Goal: Task Accomplishment & Management: Manage account settings

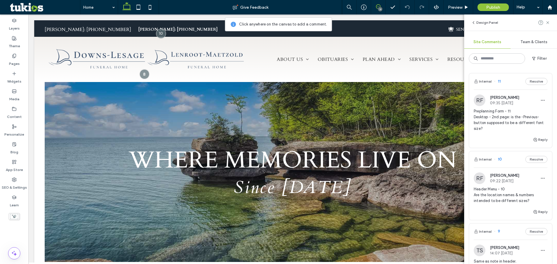
click at [218, 118] on span "Preplanning Form - 11 Desktop - 2nd page: is the -Previous- button supposed to …" at bounding box center [511, 119] width 74 height 23
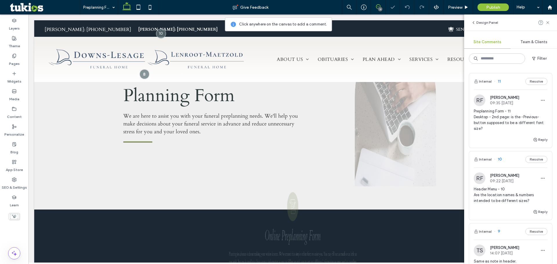
scroll to position [366, 0]
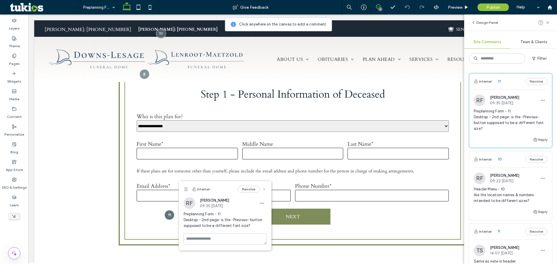
click at [218, 190] on icon at bounding box center [264, 189] width 5 height 5
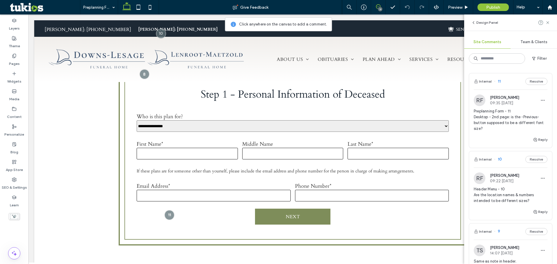
click at [218, 193] on span "Header Menu - 10 Are the location names & numbers intended to be different size…" at bounding box center [511, 194] width 74 height 17
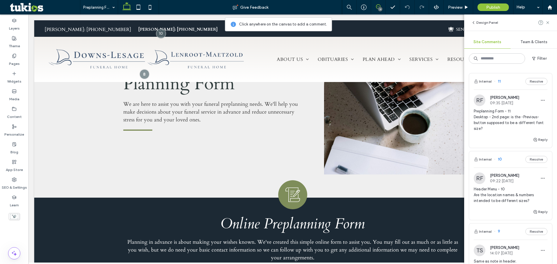
scroll to position [0, 0]
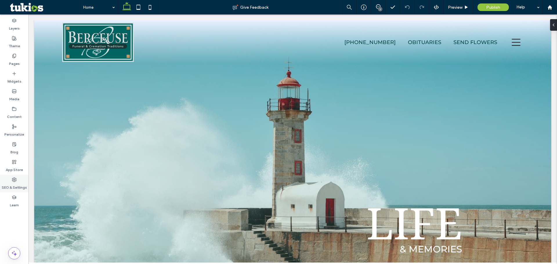
click at [12, 185] on label "SEO & Settings" at bounding box center [14, 186] width 25 height 8
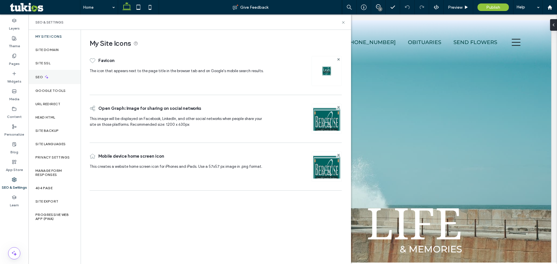
click at [40, 76] on label "SEO" at bounding box center [39, 77] width 9 height 4
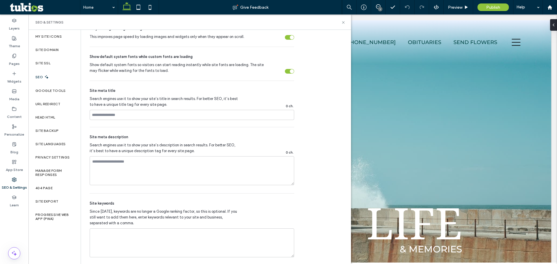
scroll to position [276, 0]
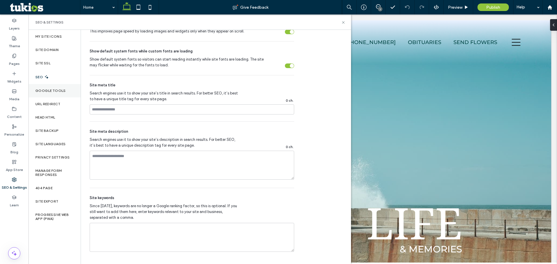
click at [52, 92] on label "Google Tools" at bounding box center [50, 91] width 30 height 4
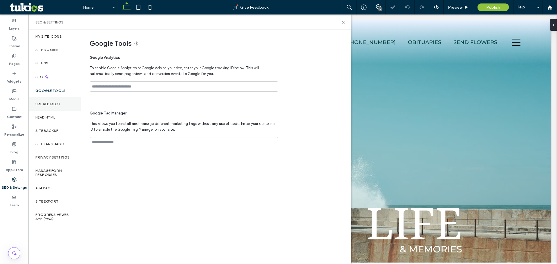
click at [50, 104] on label "URL Redirect" at bounding box center [47, 104] width 25 height 4
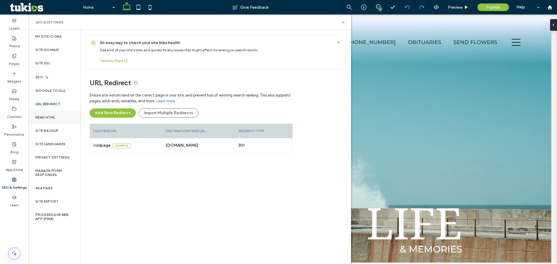
click at [48, 116] on label "Head HTML" at bounding box center [45, 117] width 20 height 4
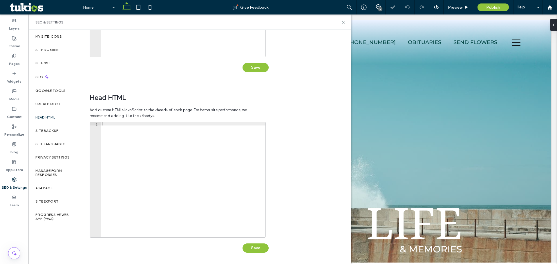
scroll to position [133, 0]
click at [39, 187] on label "404 Page" at bounding box center [43, 188] width 17 height 4
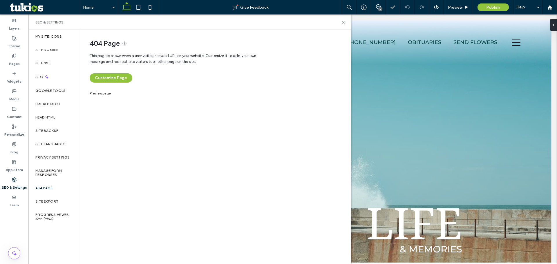
click at [104, 94] on link "Preview page" at bounding box center [100, 92] width 21 height 3
click at [35, 221] on div "Progressive Web App (PWA)" at bounding box center [54, 216] width 52 height 17
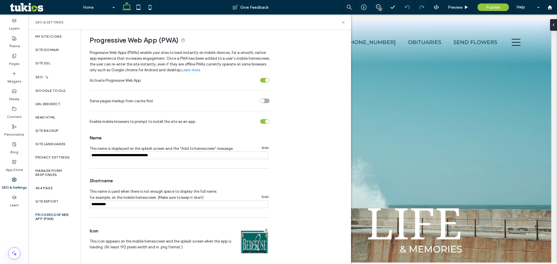
scroll to position [0, 0]
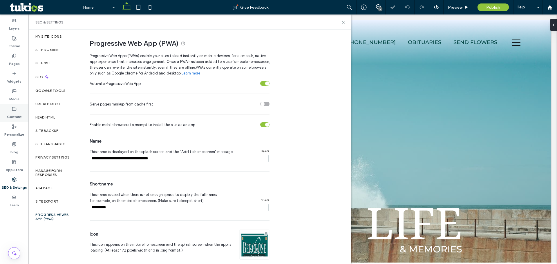
click at [14, 108] on icon at bounding box center [14, 109] width 5 height 5
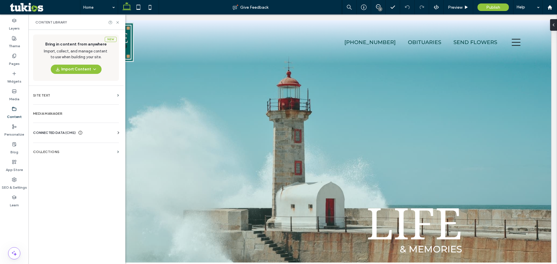
click at [59, 127] on div "CONNECTED DATA (CMS) Business Info Business Text Business Images Find and Repla…" at bounding box center [75, 132] width 95 height 15
click at [53, 134] on span "CONNECTED DATA (CMS)" at bounding box center [54, 133] width 43 height 6
click at [52, 147] on label "Business Info" at bounding box center [77, 147] width 79 height 4
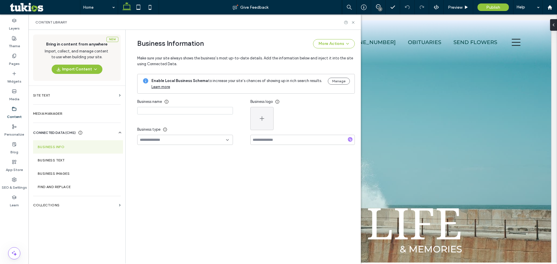
type input "**********"
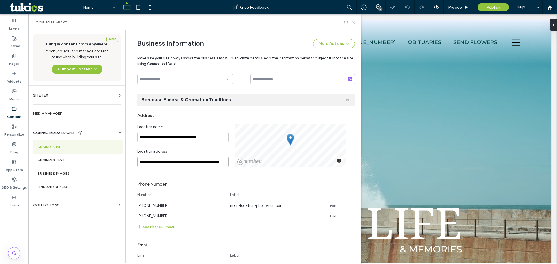
click at [170, 161] on input "**********" at bounding box center [182, 162] width 91 height 10
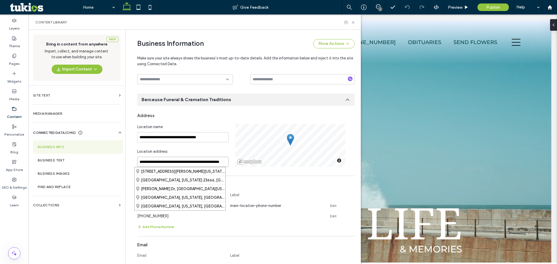
click at [170, 161] on input "**********" at bounding box center [182, 162] width 91 height 10
click at [259, 182] on div "Phone Number" at bounding box center [245, 184] width 217 height 11
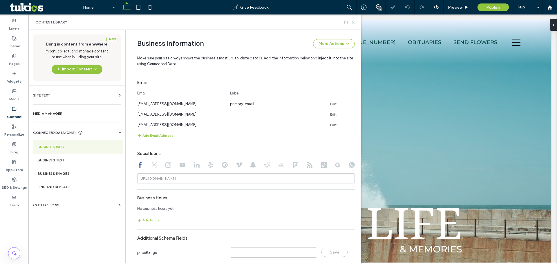
scroll to position [241, 0]
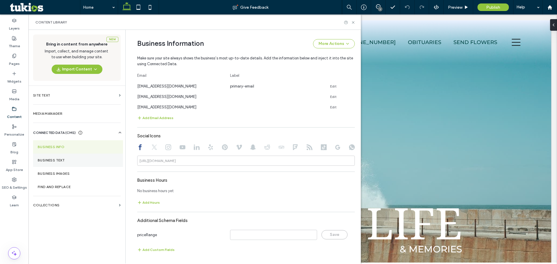
click at [59, 158] on section "Business Text" at bounding box center [78, 160] width 90 height 13
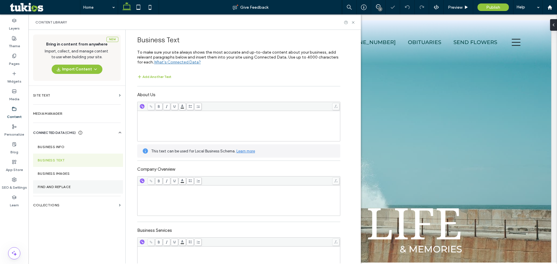
scroll to position [0, 0]
click at [47, 175] on label "Business Images" at bounding box center [78, 174] width 81 height 4
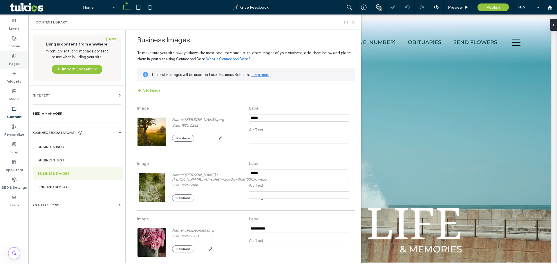
click at [12, 58] on icon at bounding box center [14, 56] width 5 height 5
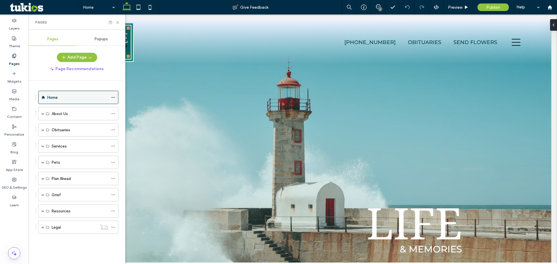
click at [110, 95] on div "Home" at bounding box center [78, 97] width 80 height 13
click at [115, 96] on icon at bounding box center [113, 97] width 4 height 4
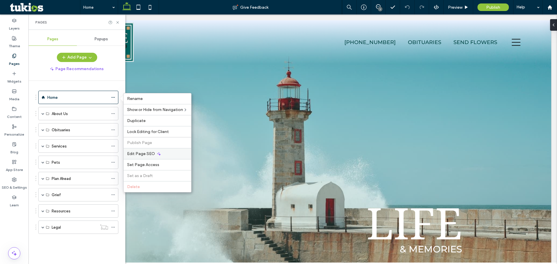
click at [144, 152] on span "Edit Page SEO" at bounding box center [141, 153] width 28 height 5
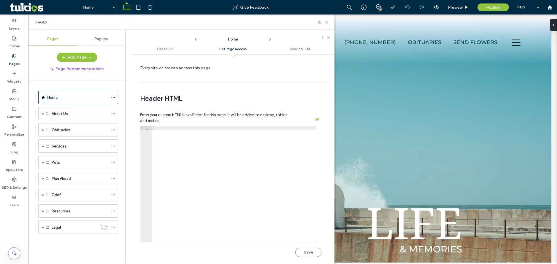
scroll to position [492, 0]
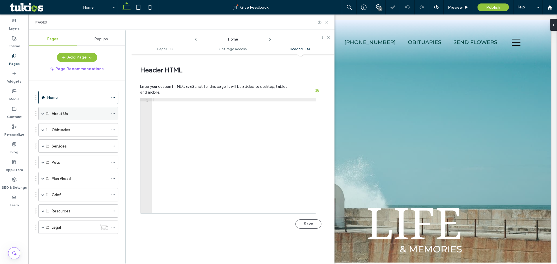
click at [43, 115] on span at bounding box center [42, 113] width 3 height 3
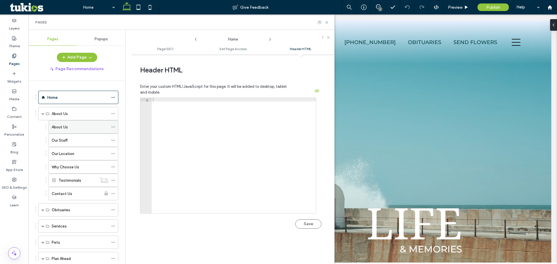
click at [115, 128] on icon at bounding box center [113, 127] width 4 height 4
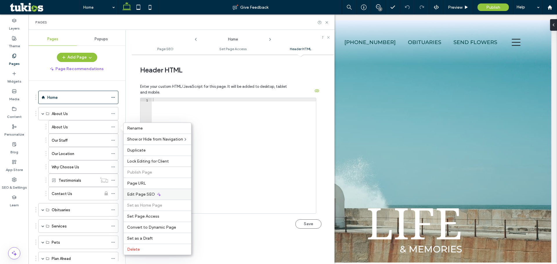
click at [149, 195] on span "Edit Page SEO" at bounding box center [141, 194] width 28 height 5
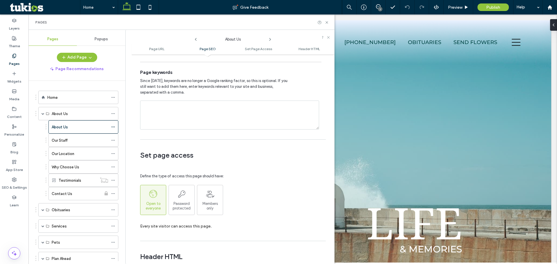
scroll to position [348, 0]
click at [114, 140] on icon at bounding box center [113, 140] width 4 height 4
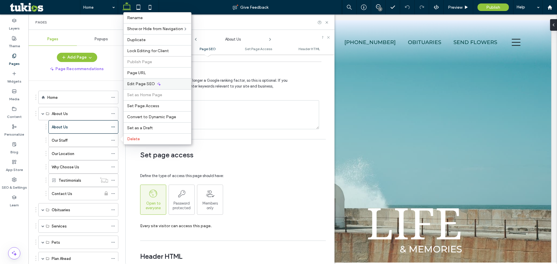
click at [142, 86] on div "Edit Page SEO" at bounding box center [158, 83] width 68 height 11
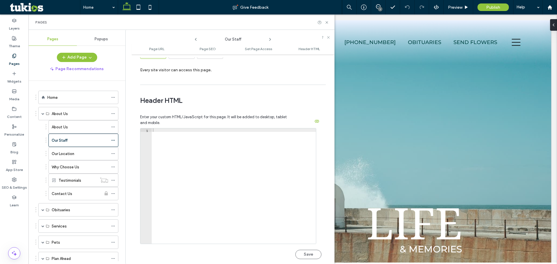
scroll to position [535, 0]
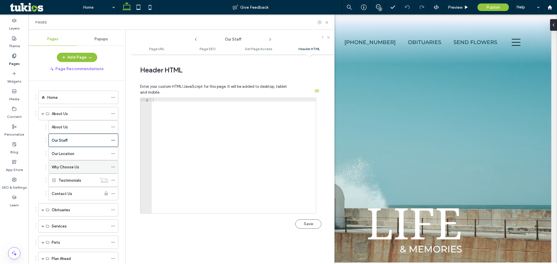
click at [113, 165] on span at bounding box center [113, 167] width 4 height 9
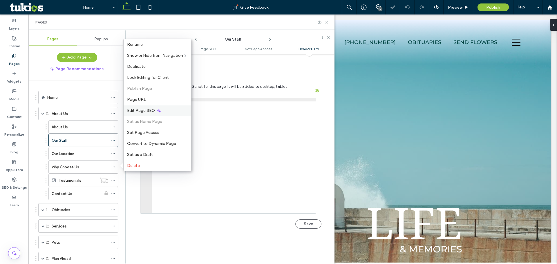
click at [145, 111] on span "Edit Page SEO" at bounding box center [141, 110] width 28 height 5
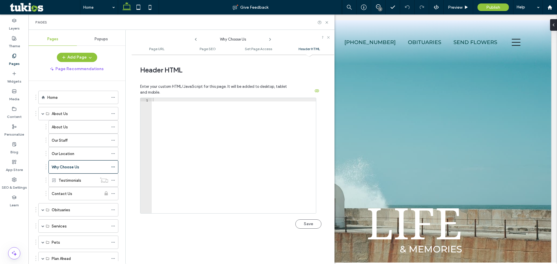
click at [101, 39] on span "Popups" at bounding box center [101, 39] width 13 height 5
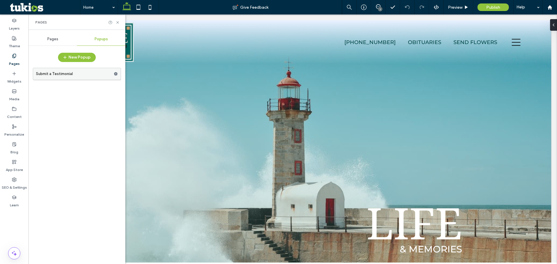
click at [66, 73] on label "Submit a Testimonial" at bounding box center [75, 74] width 78 height 12
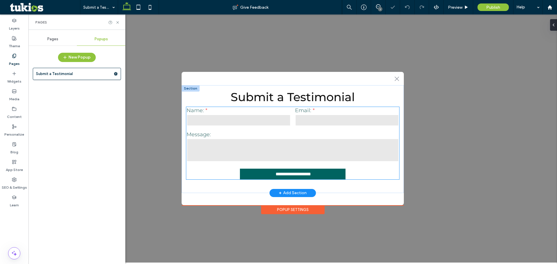
click at [215, 109] on label "Name:" at bounding box center [238, 110] width 104 height 6
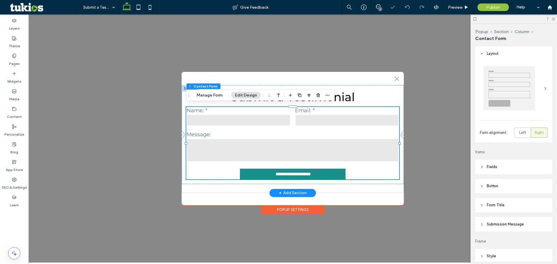
type input "*"
type input "***"
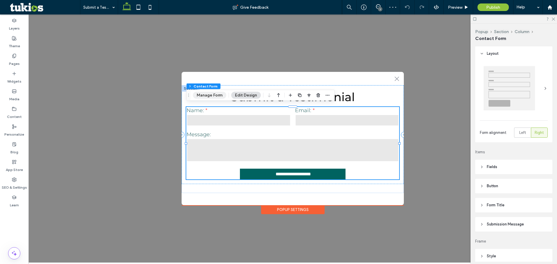
click at [215, 94] on button "Manage Form" at bounding box center [209, 95] width 33 height 7
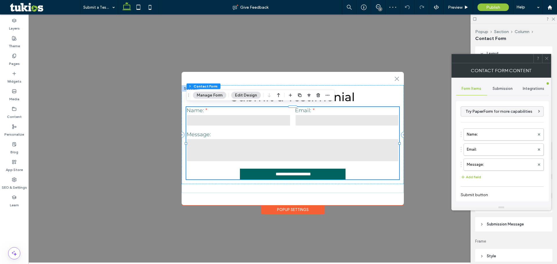
click at [498, 91] on div "Submission" at bounding box center [502, 88] width 31 height 13
click at [497, 113] on label "New submission notification" at bounding box center [502, 116] width 77 height 12
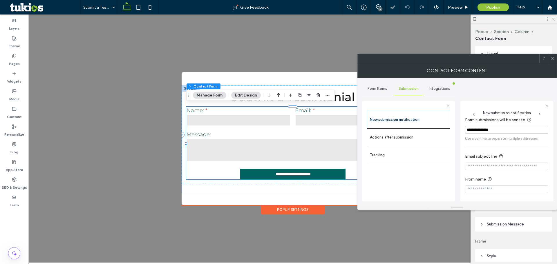
scroll to position [5, 0]
click at [403, 134] on label "Actions after submission" at bounding box center [408, 138] width 77 height 12
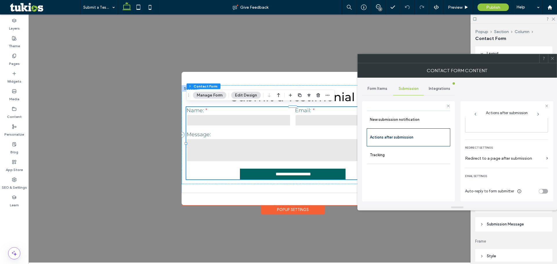
scroll to position [100, 0]
click at [539, 192] on div "toggle" at bounding box center [541, 191] width 4 height 4
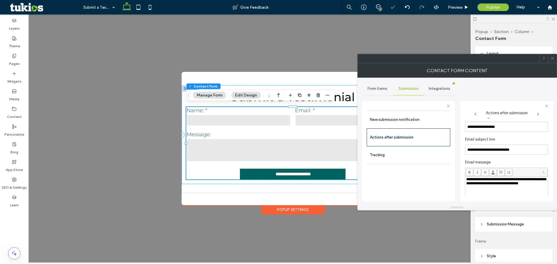
scroll to position [158, 0]
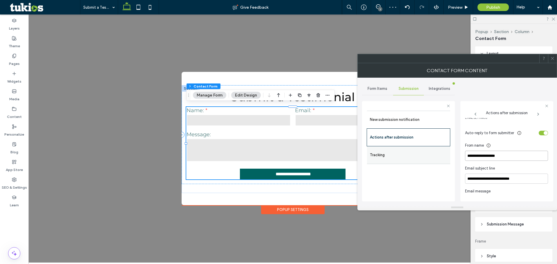
drag, startPoint x: 518, startPoint y: 154, endPoint x: 387, endPoint y: 150, distance: 130.8
click at [387, 150] on div "**********" at bounding box center [408, 151] width 93 height 108
drag, startPoint x: 464, startPoint y: 149, endPoint x: 417, endPoint y: 147, distance: 46.5
click at [417, 147] on div "**********" at bounding box center [408, 151] width 93 height 108
type input "**********"
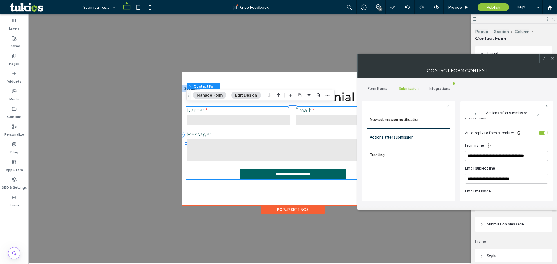
click at [540, 135] on div "toggle" at bounding box center [542, 133] width 9 height 5
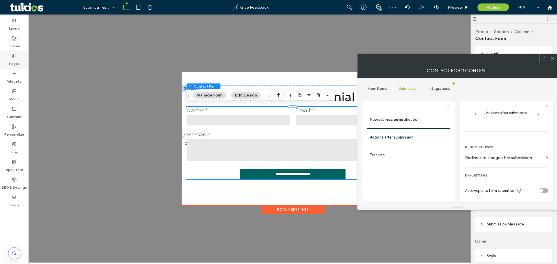
click at [15, 58] on icon at bounding box center [14, 56] width 5 height 5
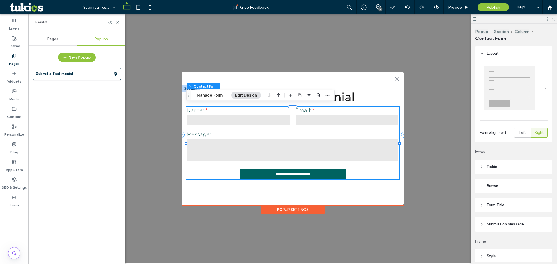
click at [49, 39] on span "Pages" at bounding box center [52, 39] width 11 height 5
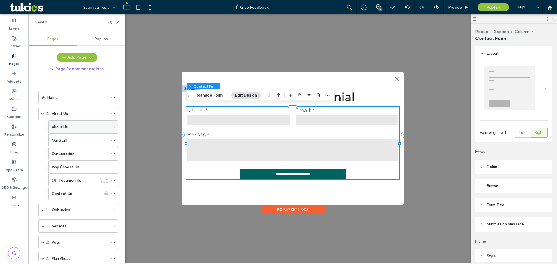
click at [62, 125] on label "About Us" at bounding box center [60, 127] width 16 height 10
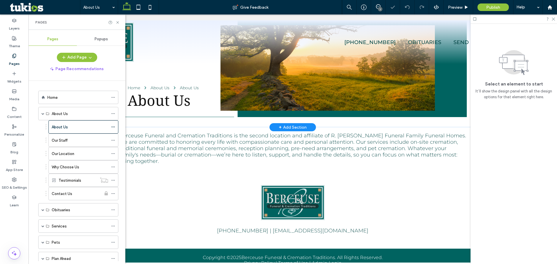
scroll to position [82, 0]
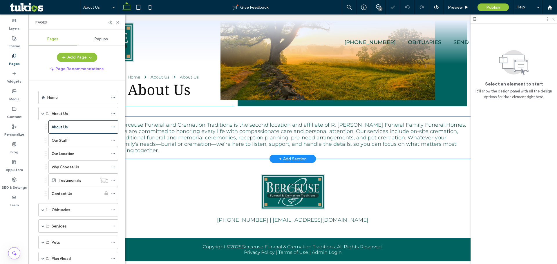
click at [190, 117] on div "Berceuse Funeral and Cremation Traditions is the second location and affiliate …" at bounding box center [293, 138] width 348 height 42
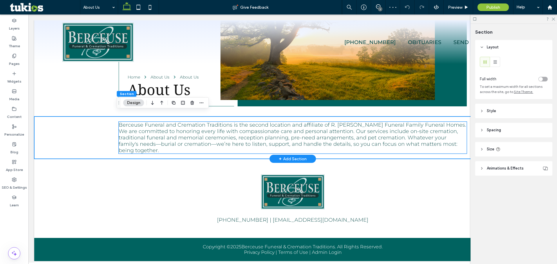
click at [191, 126] on span "Berceuse Funeral and Cremation Traditions is the second location and affiliate …" at bounding box center [292, 138] width 347 height 32
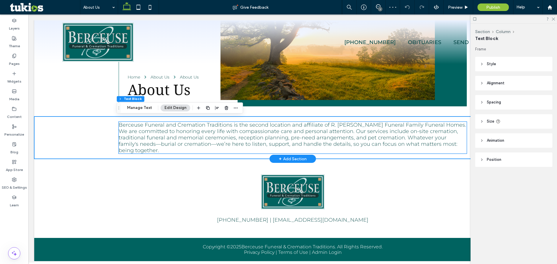
click at [191, 126] on div "Berceuse Funeral and Cremation Traditions is the second location and affiliate …" at bounding box center [293, 138] width 348 height 32
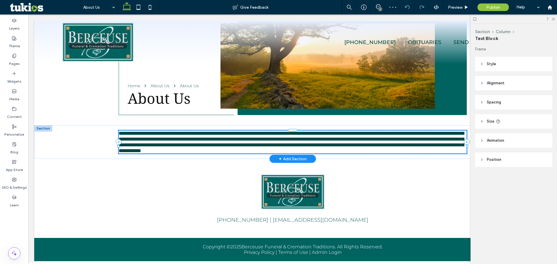
type input "**********"
type input "**"
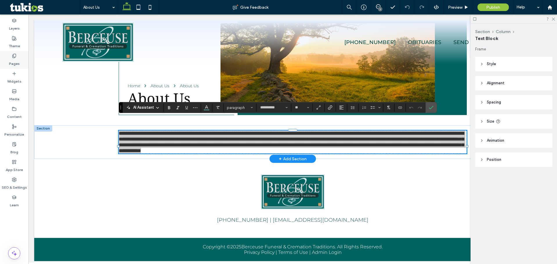
drag, startPoint x: 10, startPoint y: 53, endPoint x: 19, endPoint y: 57, distance: 10.0
click at [10, 53] on div "Pages" at bounding box center [14, 60] width 28 height 18
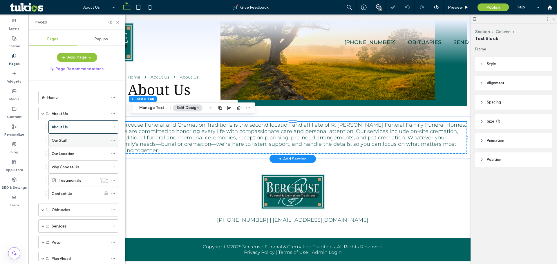
click at [64, 139] on label "Our Staff" at bounding box center [60, 140] width 16 height 10
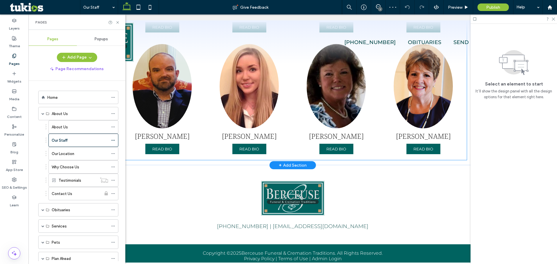
scroll to position [313, 0]
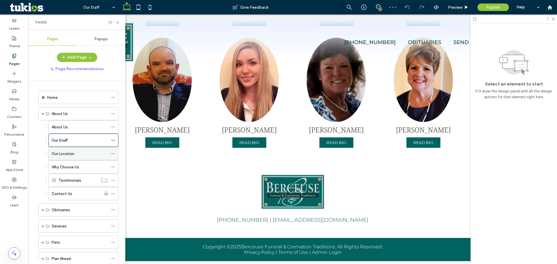
click at [58, 156] on label "Our Location" at bounding box center [63, 154] width 23 height 10
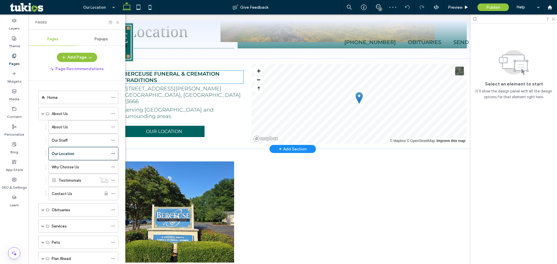
scroll to position [174, 0]
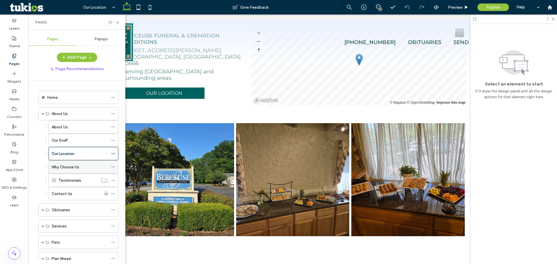
click at [55, 166] on label "Why Choose Us" at bounding box center [66, 167] width 28 height 10
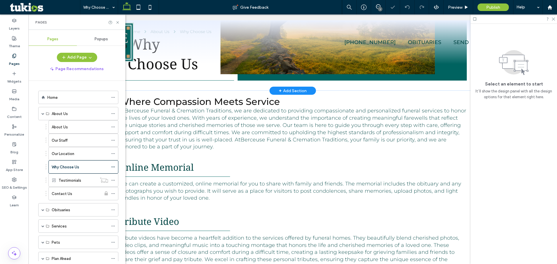
scroll to position [116, 0]
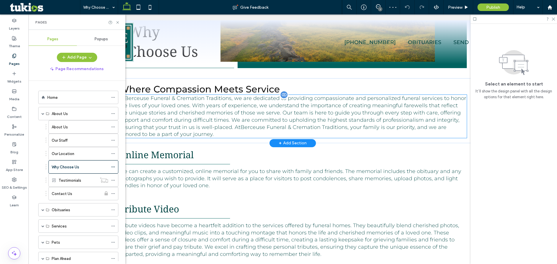
click at [189, 111] on span "At Berceuse Funeral & Cremation Traditions , we are dedicated to providing comp…" at bounding box center [292, 116] width 347 height 42
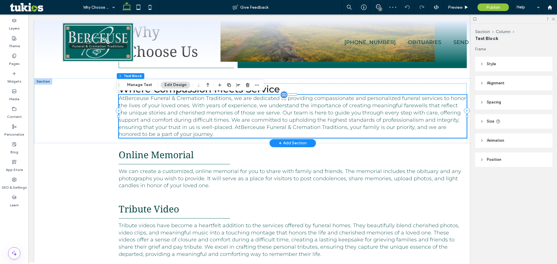
click at [189, 111] on span "At Berceuse Funeral & Cremation Traditions , we are dedicated to providing comp…" at bounding box center [292, 116] width 347 height 42
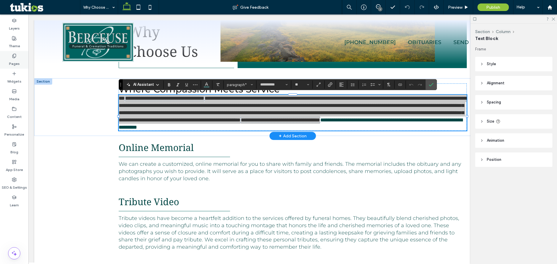
drag, startPoint x: 18, startPoint y: 57, endPoint x: 21, endPoint y: 58, distance: 3.5
click at [18, 57] on div "Pages" at bounding box center [14, 60] width 28 height 18
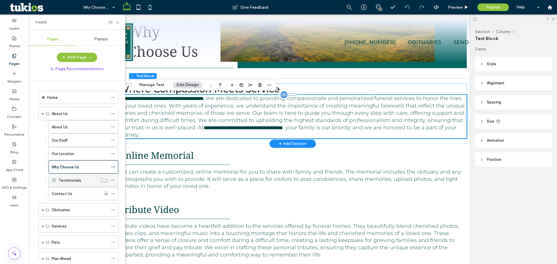
click at [70, 179] on label "Testimonials" at bounding box center [70, 180] width 23 height 10
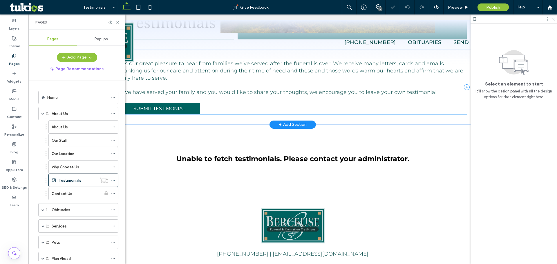
scroll to position [145, 0]
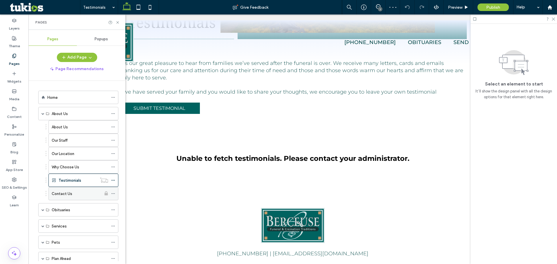
click at [66, 193] on label "Contact Us" at bounding box center [62, 194] width 21 height 10
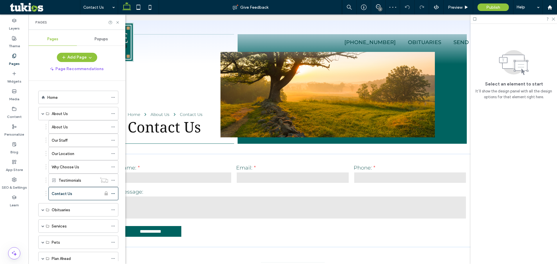
scroll to position [87, 0]
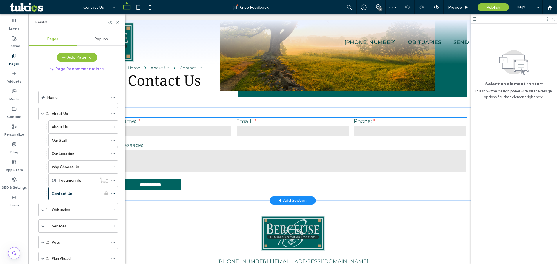
click at [191, 126] on input "text" at bounding box center [175, 131] width 113 height 12
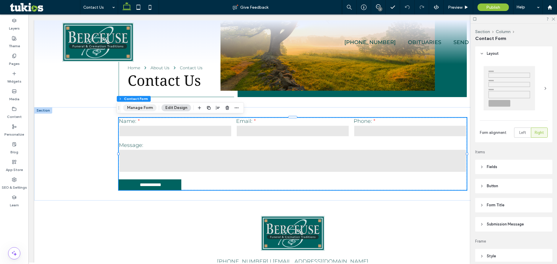
click at [142, 105] on button "Manage Form" at bounding box center [139, 107] width 33 height 7
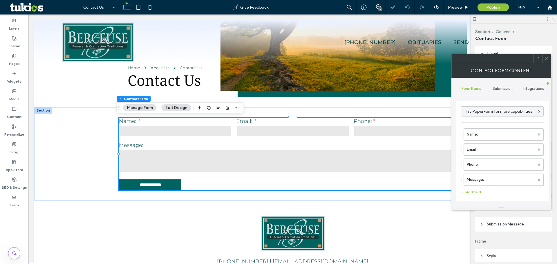
click at [503, 87] on span "Submission" at bounding box center [502, 88] width 20 height 5
click at [479, 119] on label "New submission notification" at bounding box center [502, 116] width 77 height 12
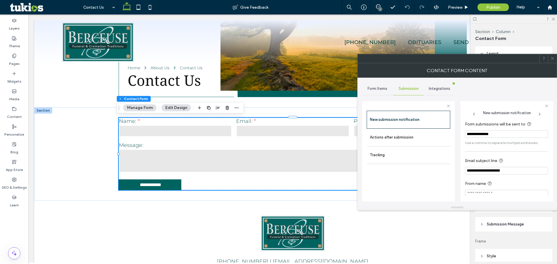
scroll to position [5, 0]
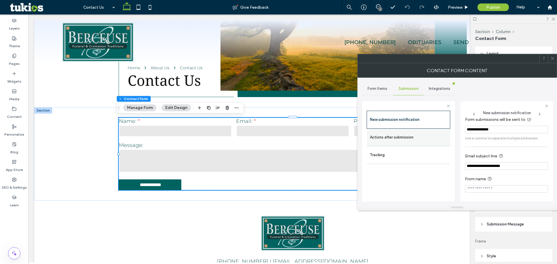
click at [402, 139] on label "Actions after submission" at bounding box center [408, 138] width 77 height 12
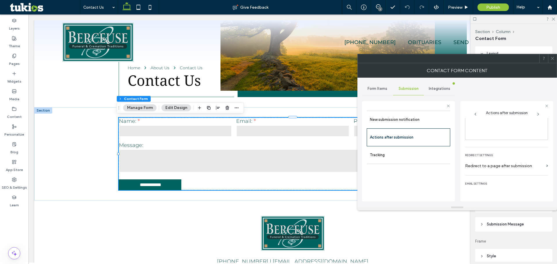
scroll to position [100, 0]
click at [539, 189] on div "toggle" at bounding box center [541, 191] width 4 height 4
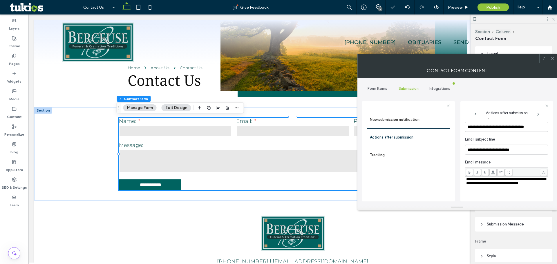
scroll to position [158, 0]
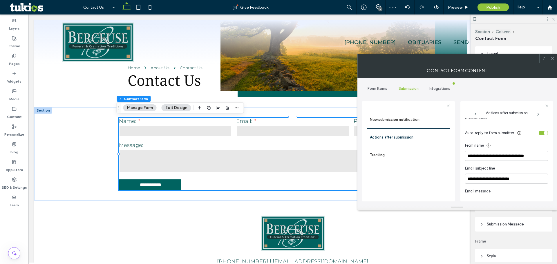
click at [554, 59] on div at bounding box center [552, 58] width 9 height 9
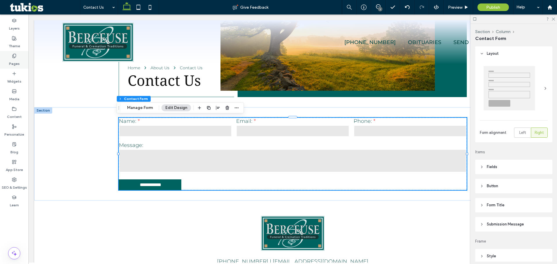
click at [13, 59] on label "Pages" at bounding box center [14, 62] width 11 height 8
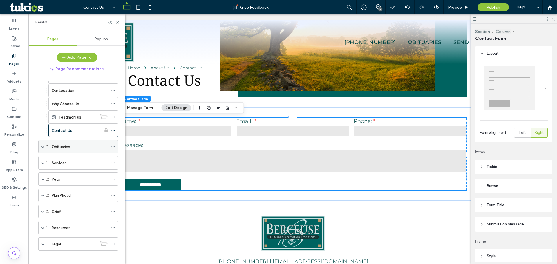
scroll to position [67, 0]
click at [42, 144] on span at bounding box center [42, 142] width 3 height 13
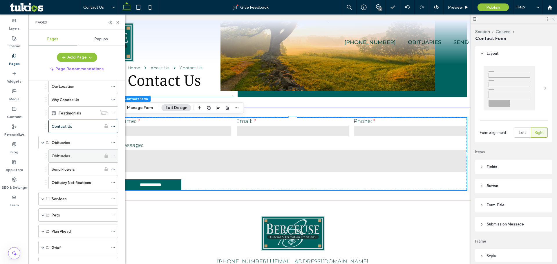
click at [67, 155] on label "Obituaries" at bounding box center [61, 156] width 19 height 10
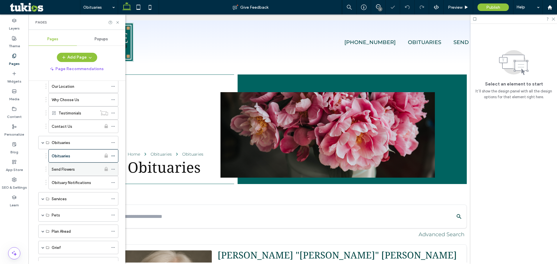
click at [73, 171] on label "Send Flowers" at bounding box center [63, 169] width 23 height 10
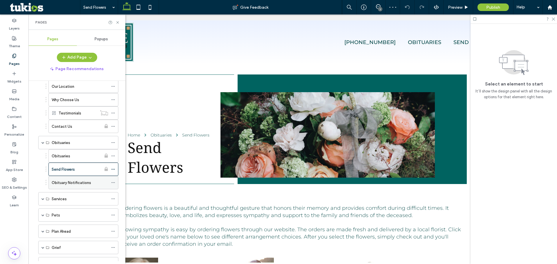
click at [68, 180] on label "Obituary Notifications" at bounding box center [71, 183] width 39 height 10
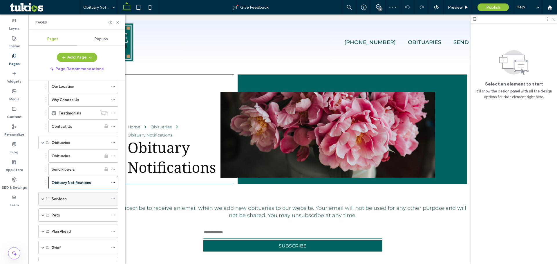
click at [43, 200] on span at bounding box center [42, 198] width 3 height 3
click at [64, 208] on div "Immediate Need" at bounding box center [77, 212] width 50 height 13
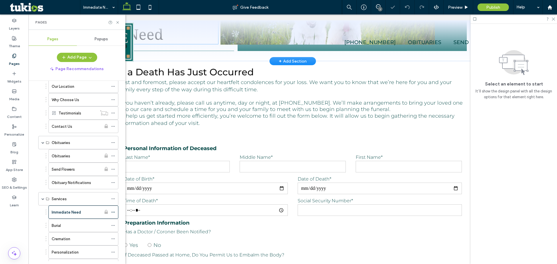
scroll to position [145, 0]
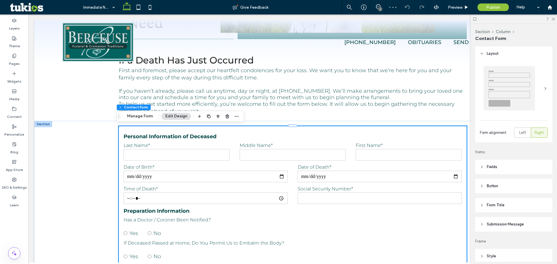
type input "*"
type input "***"
click at [142, 118] on button "Manage Form" at bounding box center [139, 116] width 33 height 7
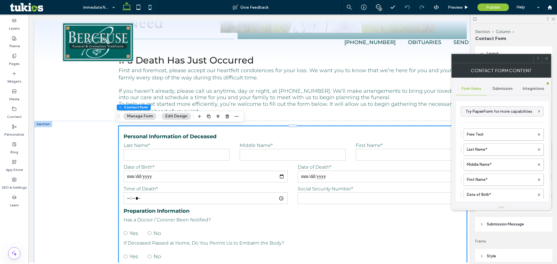
click at [508, 87] on span "Submission" at bounding box center [502, 88] width 20 height 5
click at [473, 118] on label "New submission notification" at bounding box center [502, 116] width 77 height 12
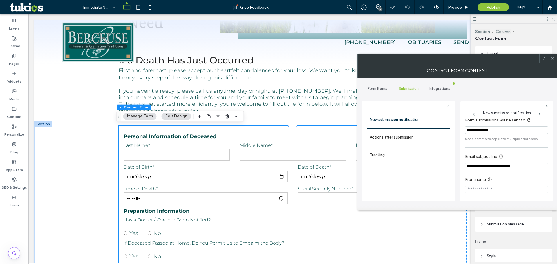
scroll to position [5, 0]
click at [387, 135] on label "Actions after submission" at bounding box center [408, 138] width 77 height 12
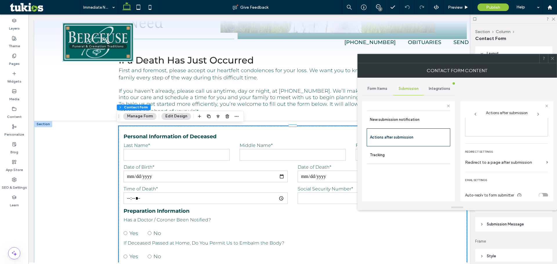
scroll to position [100, 0]
click at [538, 185] on div "email settings Auto-reply to form submitter" at bounding box center [506, 182] width 83 height 28
click at [539, 190] on div "toggle" at bounding box center [541, 191] width 4 height 4
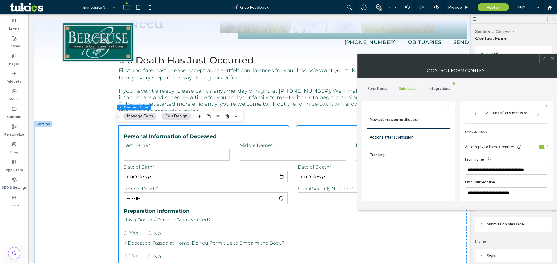
scroll to position [129, 0]
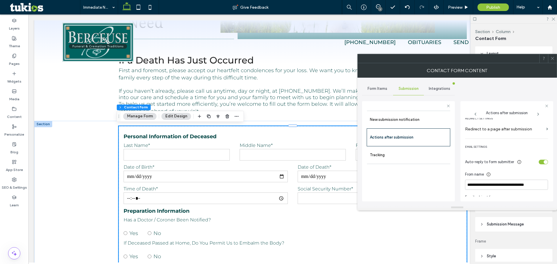
click at [539, 163] on div "toggle" at bounding box center [542, 162] width 9 height 5
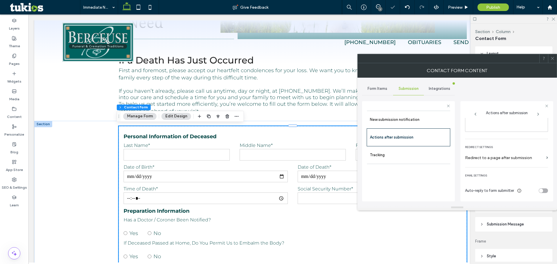
click at [551, 60] on use at bounding box center [552, 58] width 3 height 3
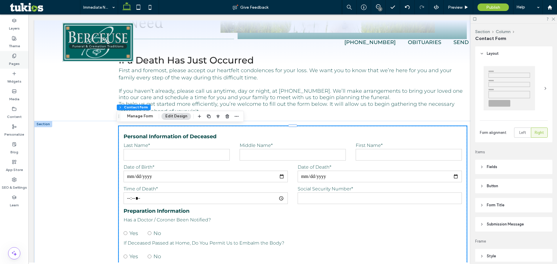
click at [16, 64] on label "Pages" at bounding box center [14, 62] width 11 height 8
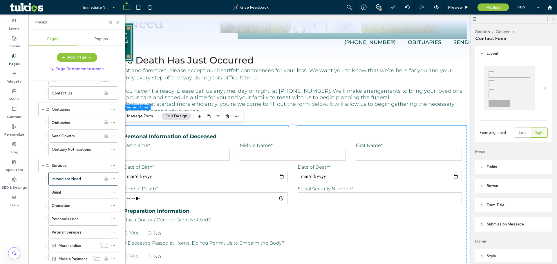
scroll to position [116, 0]
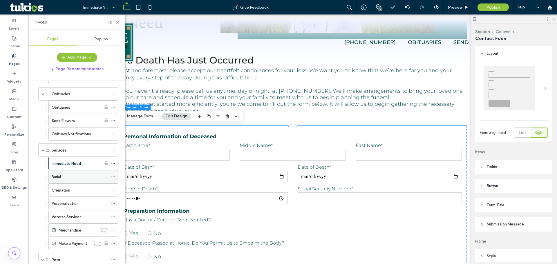
click at [53, 171] on div "Burial" at bounding box center [80, 176] width 57 height 13
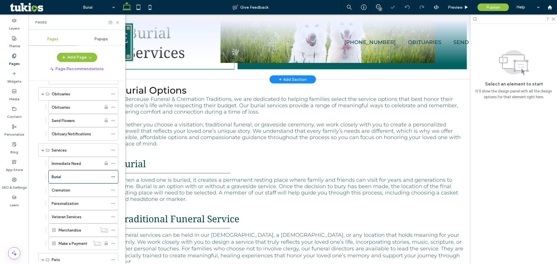
scroll to position [116, 0]
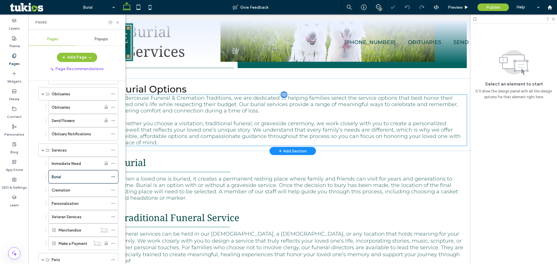
click at [180, 108] on span "At Berceuse Funeral & Cremation Traditions , we are dedicated to helping famili…" at bounding box center [288, 104] width 339 height 19
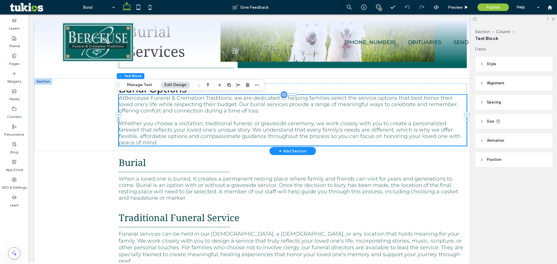
click at [216, 114] on p at bounding box center [293, 117] width 348 height 6
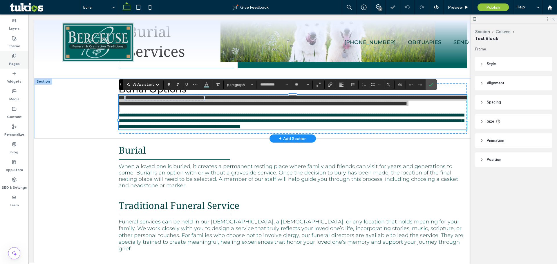
click at [23, 63] on div "Pages" at bounding box center [14, 60] width 28 height 18
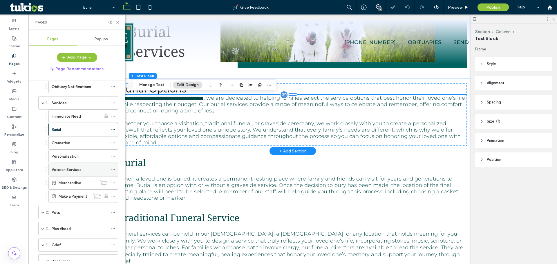
scroll to position [174, 0]
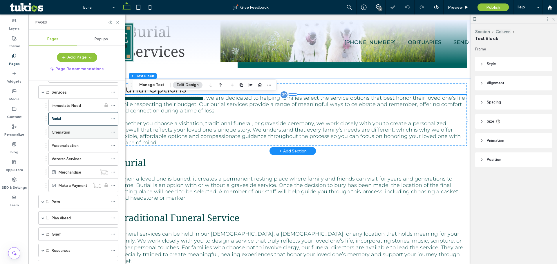
click at [59, 134] on label "Cremation" at bounding box center [61, 132] width 19 height 10
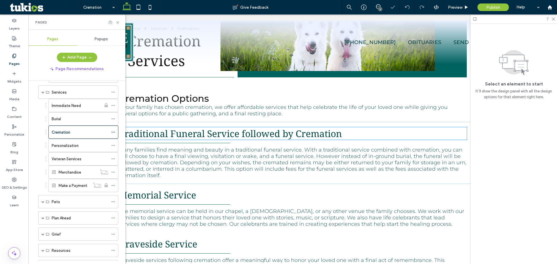
scroll to position [116, 0]
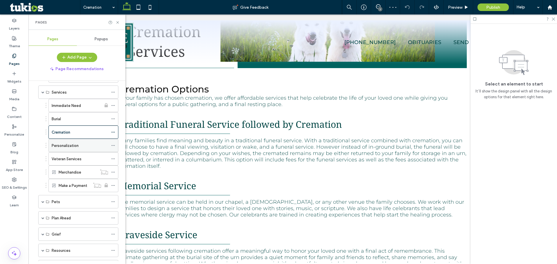
click at [64, 141] on div "Personalization" at bounding box center [80, 145] width 57 height 13
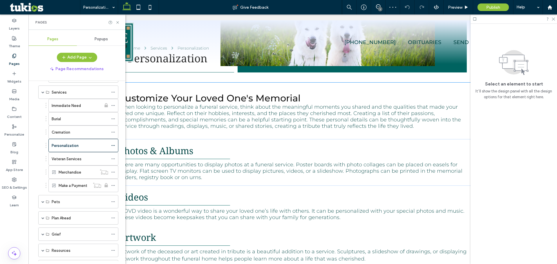
scroll to position [145, 0]
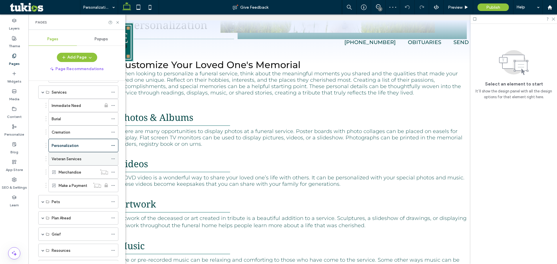
click at [67, 160] on label "Veteran Services" at bounding box center [67, 159] width 30 height 10
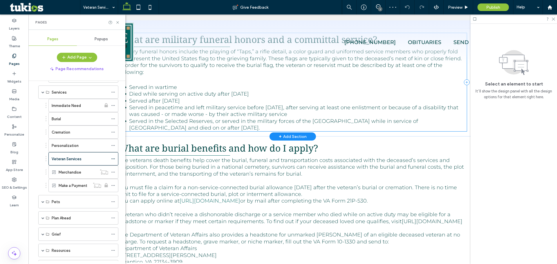
scroll to position [348, 0]
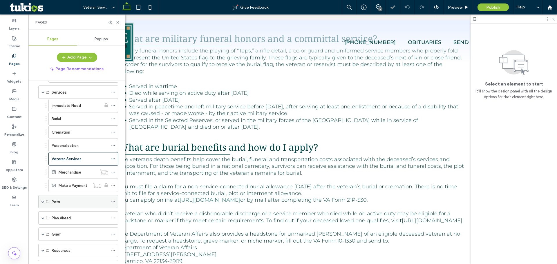
click at [43, 203] on span at bounding box center [42, 201] width 3 height 13
click at [62, 214] on div "Pets" at bounding box center [80, 215] width 57 height 6
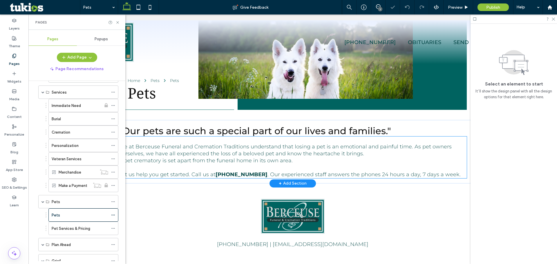
scroll to position [103, 0]
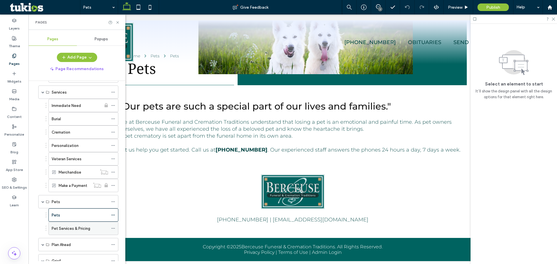
click at [56, 231] on label "Pet Services & Pricing" at bounding box center [71, 229] width 39 height 10
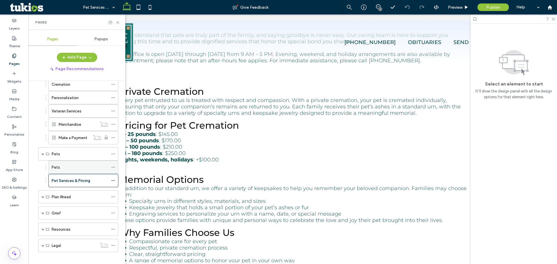
scroll to position [227, 0]
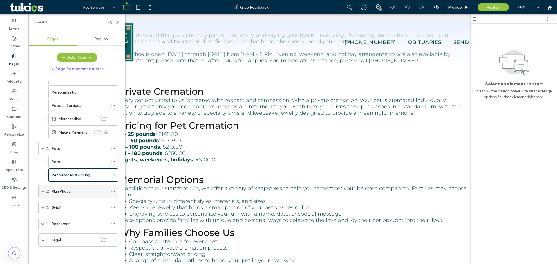
click at [43, 193] on span at bounding box center [42, 191] width 3 height 13
click at [64, 200] on div "Planning Ahead" at bounding box center [80, 204] width 57 height 13
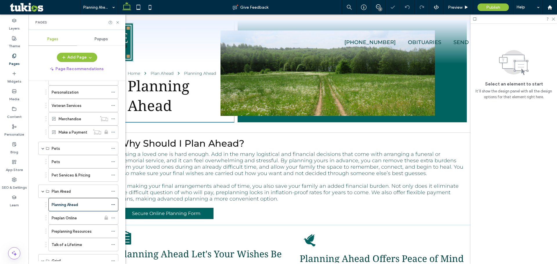
scroll to position [145, 0]
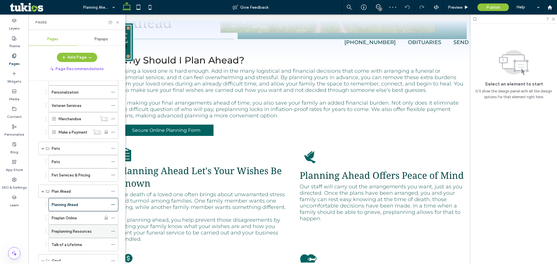
click at [66, 225] on div "Preplanning Resources" at bounding box center [83, 231] width 70 height 13
click at [70, 215] on label "Preplan Online" at bounding box center [64, 218] width 25 height 10
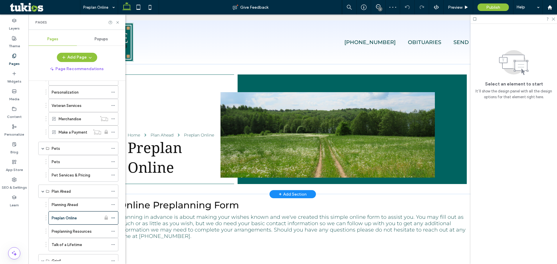
scroll to position [28, 0]
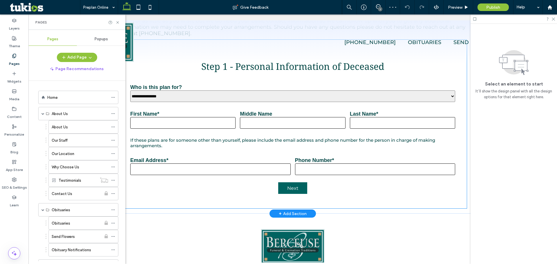
scroll to position [227, 0]
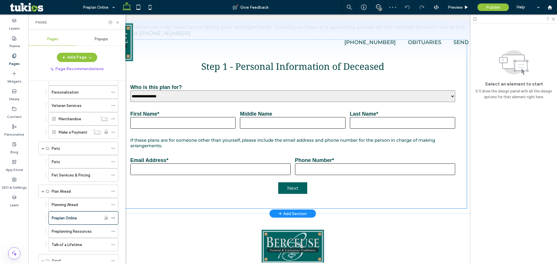
click at [176, 87] on label "Who is this plan for?" at bounding box center [156, 87] width 52 height 6
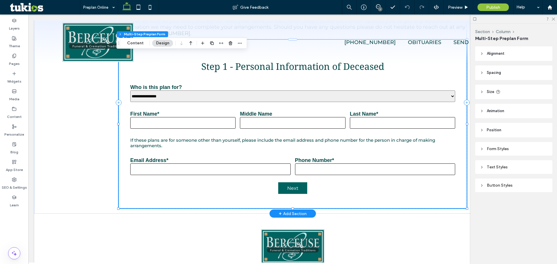
click at [198, 86] on div "**********" at bounding box center [292, 93] width 325 height 18
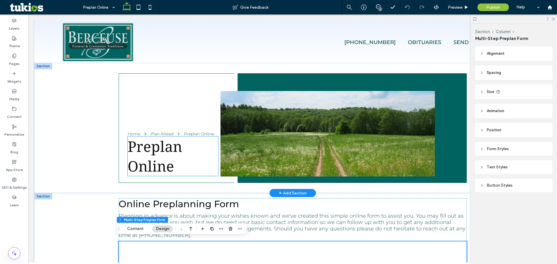
scroll to position [0, 0]
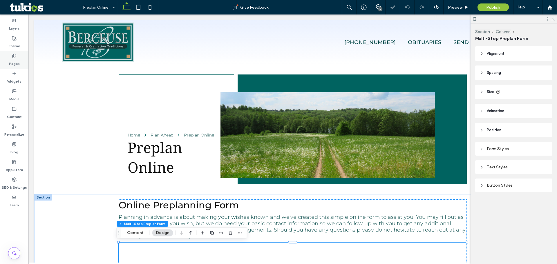
click at [12, 52] on div "Pages" at bounding box center [14, 60] width 28 height 18
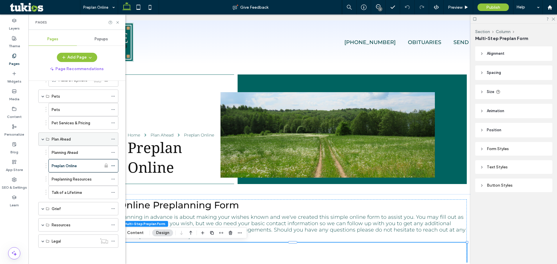
scroll to position [281, 0]
click at [67, 181] on div "Preplanning Resources" at bounding box center [80, 178] width 57 height 13
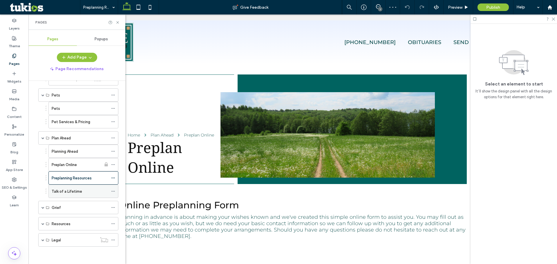
click at [68, 189] on label "Talk of a Lifetime" at bounding box center [67, 191] width 30 height 10
click at [43, 207] on span at bounding box center [42, 207] width 3 height 3
click at [72, 217] on div "The Grief Process" at bounding box center [80, 221] width 57 height 13
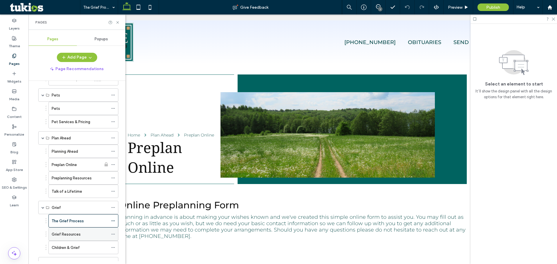
click at [51, 236] on div "Grief Resources" at bounding box center [83, 234] width 70 height 13
click at [73, 232] on label "Grief Resources" at bounding box center [66, 234] width 29 height 10
click at [67, 245] on label "Children & Grief" at bounding box center [66, 248] width 28 height 10
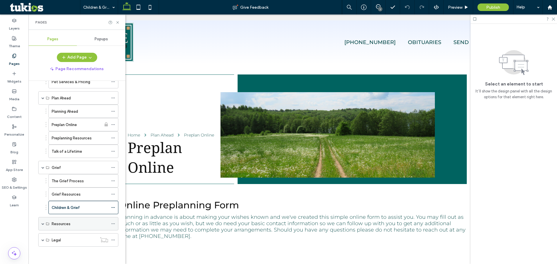
click at [43, 225] on span at bounding box center [42, 223] width 3 height 3
click at [69, 234] on div "Frequent Questions" at bounding box center [80, 237] width 57 height 13
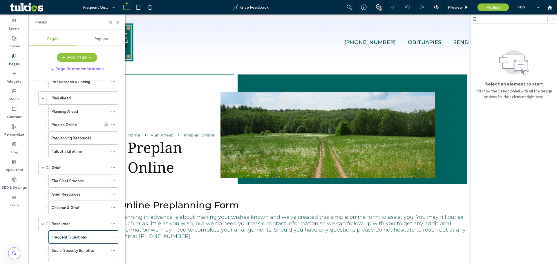
click at [65, 247] on div "Social Security Benefits" at bounding box center [80, 250] width 57 height 13
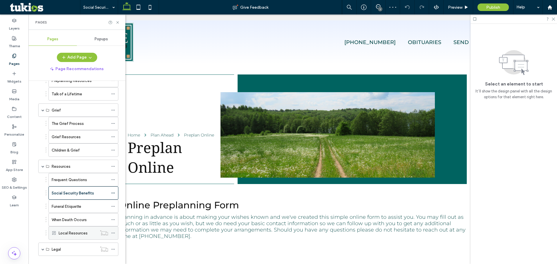
scroll to position [387, 0]
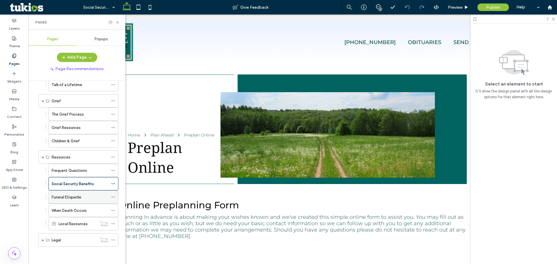
click at [62, 194] on div "Funeral Etiquette" at bounding box center [80, 197] width 57 height 13
click at [71, 210] on label "When Death Occurs" at bounding box center [69, 211] width 35 height 10
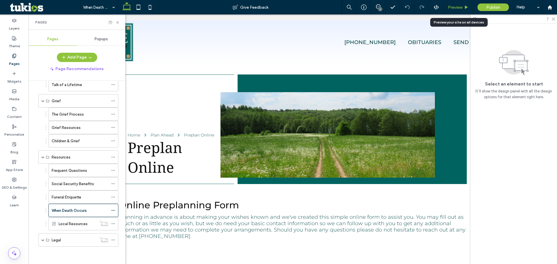
click at [450, 8] on span "Preview" at bounding box center [455, 7] width 14 height 5
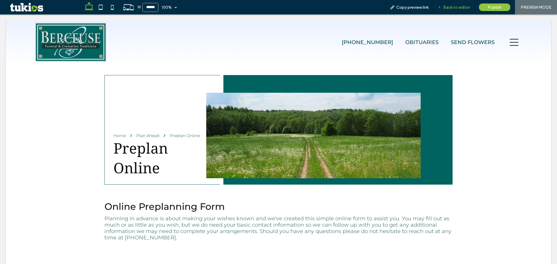
click at [446, 4] on div "Back to editor" at bounding box center [453, 7] width 41 height 14
click at [458, 10] on div "Back to editor" at bounding box center [453, 7] width 41 height 14
click at [452, 9] on span "Back to editor" at bounding box center [456, 7] width 27 height 5
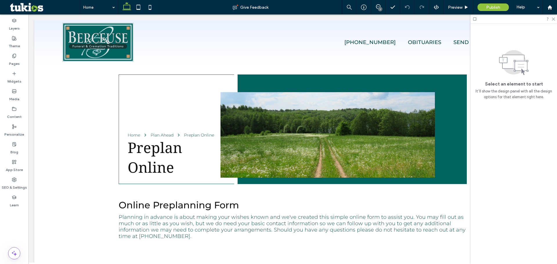
click at [381, 8] on div "1" at bounding box center [380, 9] width 4 height 4
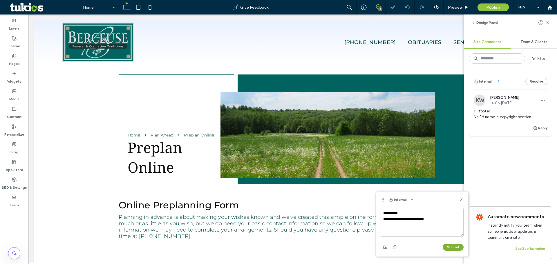
type textarea "**********"
click at [460, 247] on button "Submit" at bounding box center [452, 247] width 21 height 7
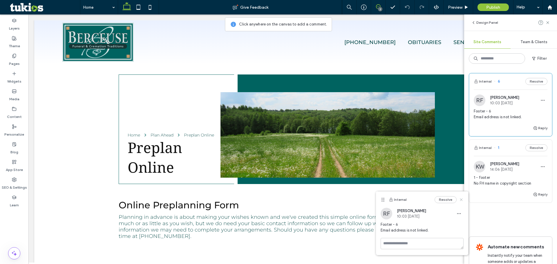
click at [461, 200] on use at bounding box center [461, 199] width 3 height 3
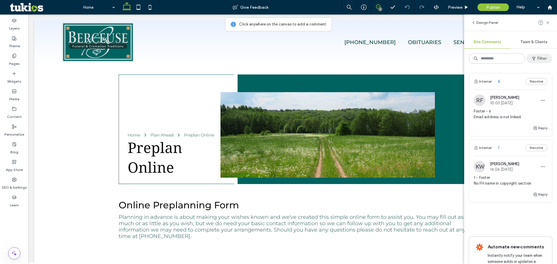
click at [539, 60] on button "Filter" at bounding box center [539, 58] width 26 height 9
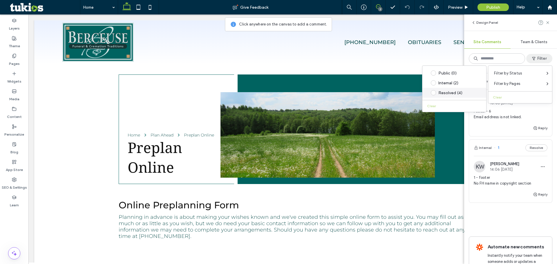
click at [442, 92] on div "Resolved (4)" at bounding box center [458, 92] width 41 height 5
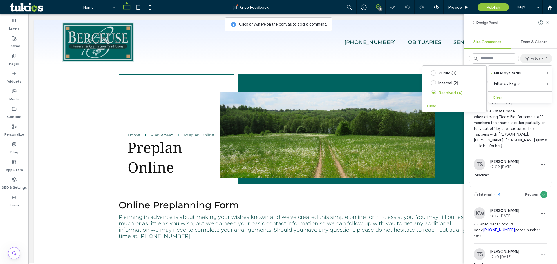
click at [525, 130] on span "5 - mobile - staff page When clicking 'Read Bio' for some staff members their n…" at bounding box center [511, 128] width 74 height 41
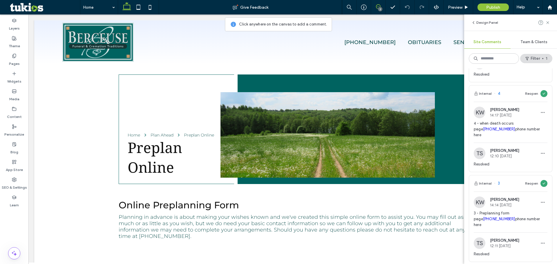
scroll to position [116, 0]
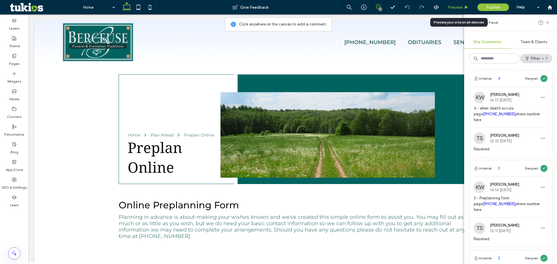
click at [454, 6] on span "Preview" at bounding box center [455, 7] width 14 height 5
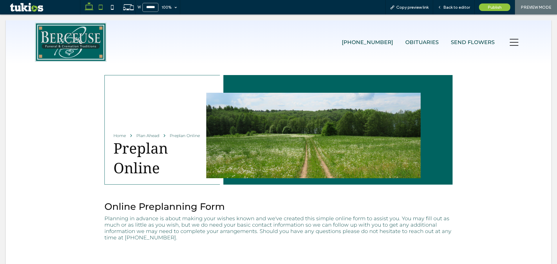
click at [102, 6] on icon at bounding box center [101, 7] width 12 height 12
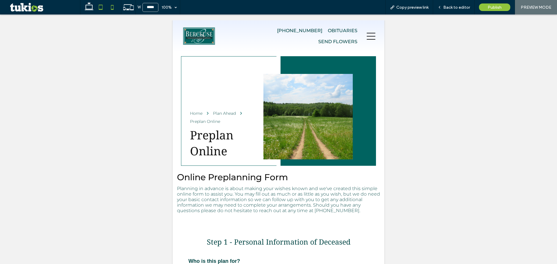
click at [112, 4] on icon at bounding box center [112, 7] width 12 height 12
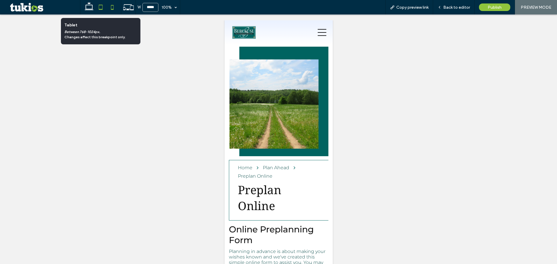
click at [104, 12] on icon at bounding box center [101, 7] width 12 height 12
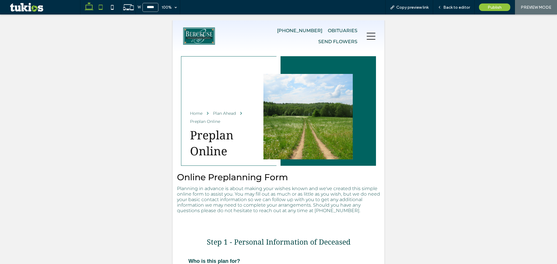
click at [92, 8] on use at bounding box center [89, 6] width 9 height 8
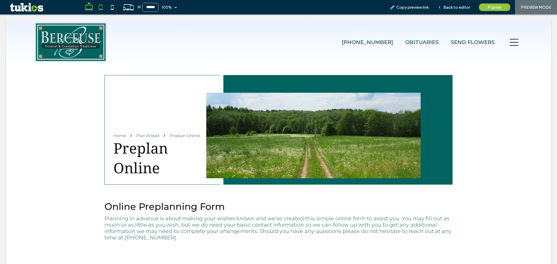
click at [102, 10] on icon at bounding box center [101, 7] width 12 height 12
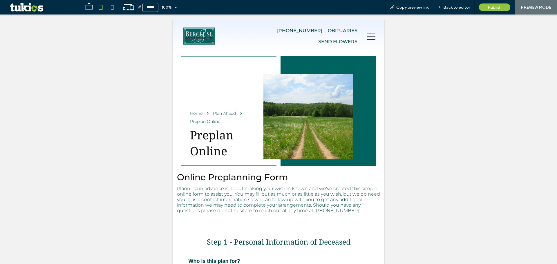
click at [111, 6] on icon at bounding box center [112, 7] width 12 height 12
type input "*****"
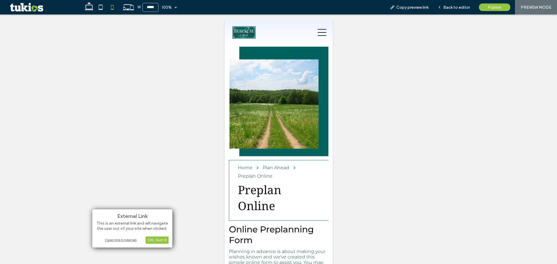
click at [113, 241] on div "Open link in new tab" at bounding box center [132, 240] width 72 height 6
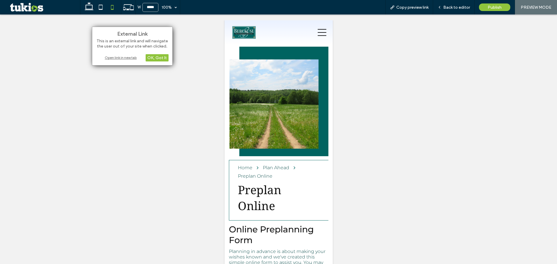
click at [116, 57] on div "Open link in new tab" at bounding box center [132, 58] width 72 height 6
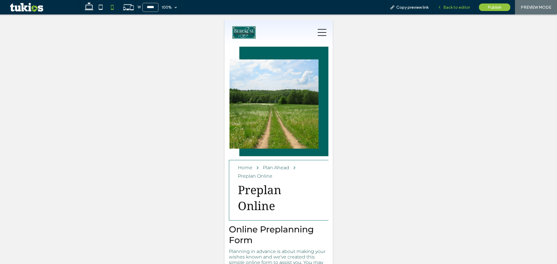
click at [450, 6] on span "Back to editor" at bounding box center [456, 7] width 27 height 5
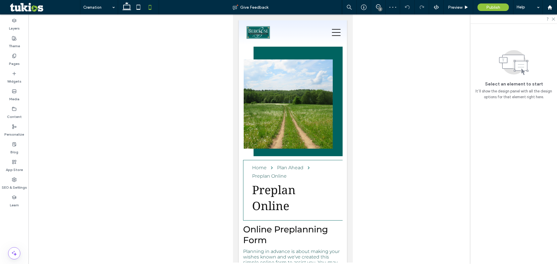
click at [380, 8] on div "2" at bounding box center [380, 9] width 4 height 4
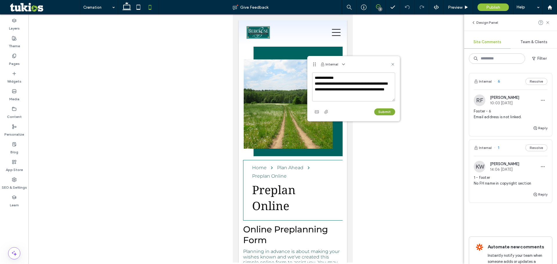
type textarea "**********"
click at [380, 112] on button "Submit" at bounding box center [384, 111] width 21 height 7
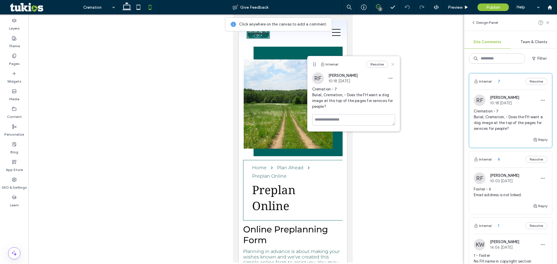
click at [394, 64] on icon at bounding box center [392, 64] width 5 height 5
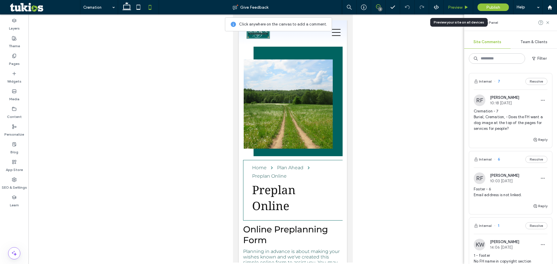
click at [455, 4] on div "Preview" at bounding box center [458, 7] width 30 height 14
click at [456, 10] on span "Preview" at bounding box center [455, 7] width 14 height 5
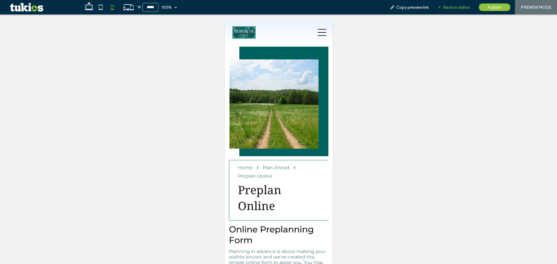
click at [458, 8] on span "Back to editor" at bounding box center [456, 7] width 27 height 5
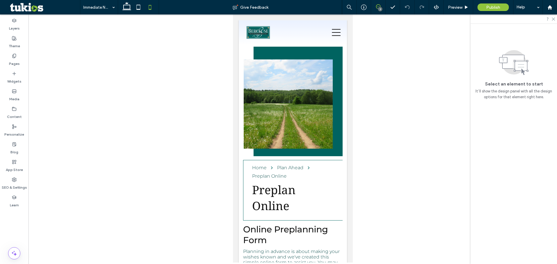
click at [377, 8] on use at bounding box center [378, 6] width 5 height 5
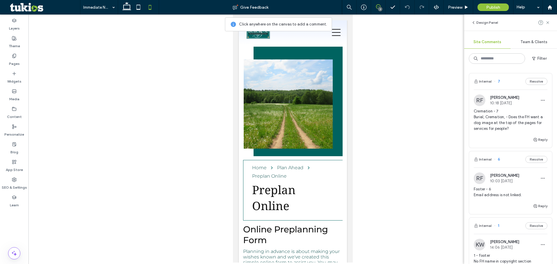
click at [491, 121] on span "Cremation - 7 Burial, Cremation, - Does the FH want a dog image at the top of t…" at bounding box center [511, 119] width 74 height 23
click at [540, 99] on icon "button" at bounding box center [542, 100] width 5 height 5
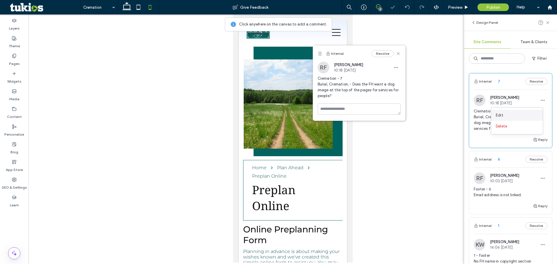
click at [502, 115] on span "Edit" at bounding box center [500, 116] width 8 height 6
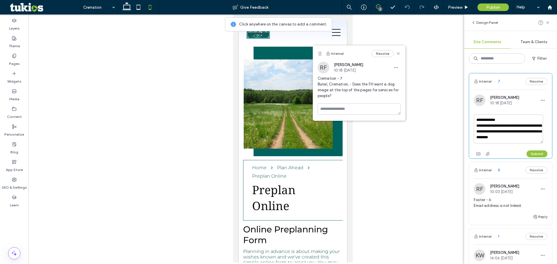
drag, startPoint x: 507, startPoint y: 127, endPoint x: 471, endPoint y: 122, distance: 36.5
click at [471, 122] on div "**********" at bounding box center [510, 127] width 83 height 64
click at [508, 125] on textarea "**********" at bounding box center [508, 129] width 69 height 29
type textarea "**********"
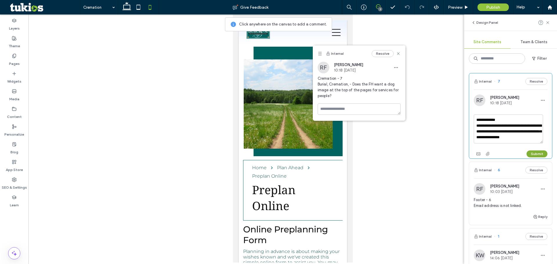
click at [531, 151] on button "Submit" at bounding box center [536, 153] width 21 height 7
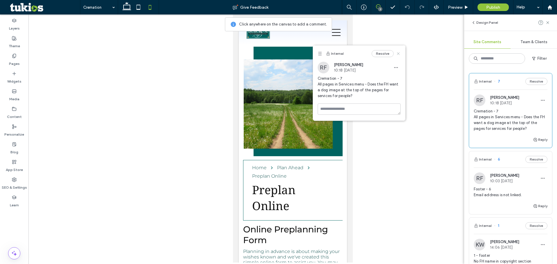
click at [397, 53] on use at bounding box center [398, 53] width 3 height 3
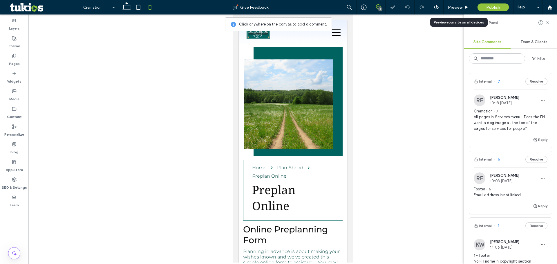
drag, startPoint x: 460, startPoint y: 8, endPoint x: 456, endPoint y: 21, distance: 14.6
click at [460, 8] on span "Preview" at bounding box center [455, 7] width 14 height 5
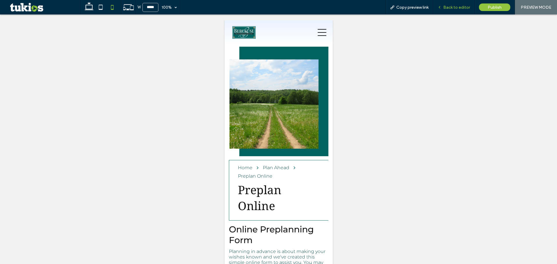
click at [445, 5] on span "Back to editor" at bounding box center [456, 7] width 27 height 5
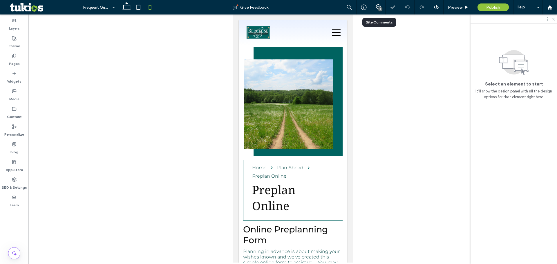
click at [372, 11] on div "3" at bounding box center [378, 7] width 14 height 14
click at [376, 8] on icon at bounding box center [378, 6] width 5 height 5
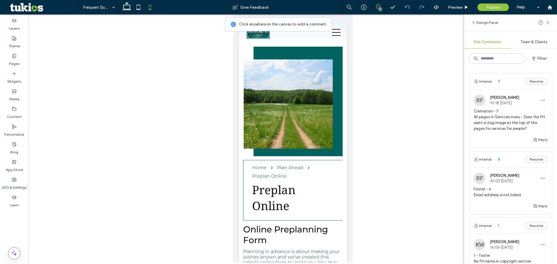
click at [523, 191] on span "Footer - 6 Email address is not linked." at bounding box center [511, 192] width 74 height 12
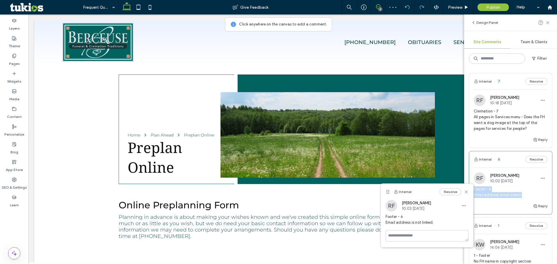
drag, startPoint x: 523, startPoint y: 195, endPoint x: 474, endPoint y: 189, distance: 49.1
click at [474, 189] on span "Footer - 6 Email address is not linked." at bounding box center [511, 192] width 74 height 12
copy span "Footer - 6 Email address is not linked."
click at [531, 129] on span "Cremation - 7 All pages in Services menu - Does the FH want a dog image at the …" at bounding box center [511, 119] width 74 height 23
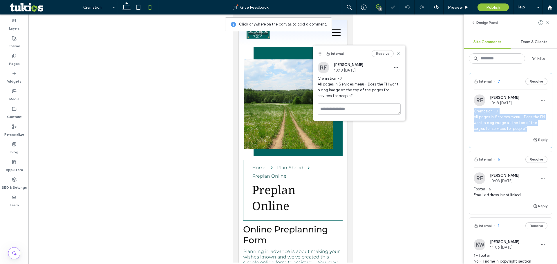
drag, startPoint x: 513, startPoint y: 126, endPoint x: 466, endPoint y: 111, distance: 49.4
click at [466, 111] on div "Internal 7 Resolve RF Richard Feist 10:18 Sep 15 2025 Cremation - 7 All pages i…" at bounding box center [510, 166] width 93 height 196
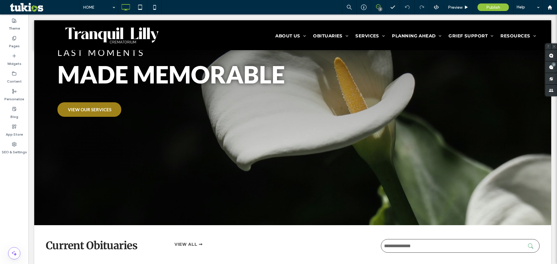
scroll to position [69, 0]
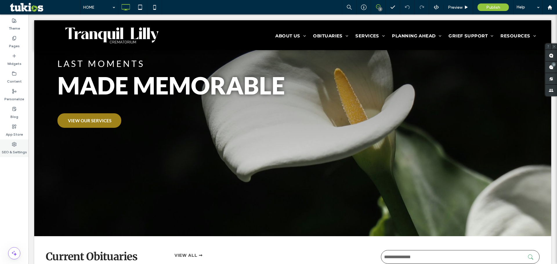
click at [18, 150] on label "SEO & Settings" at bounding box center [14, 151] width 25 height 8
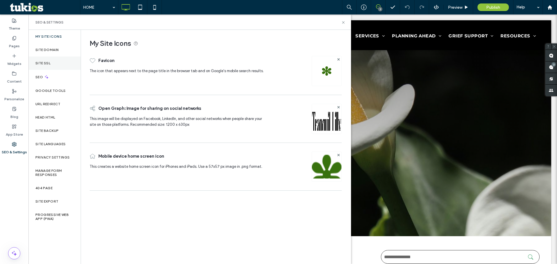
click at [46, 62] on label "Site SSL" at bounding box center [42, 63] width 15 height 4
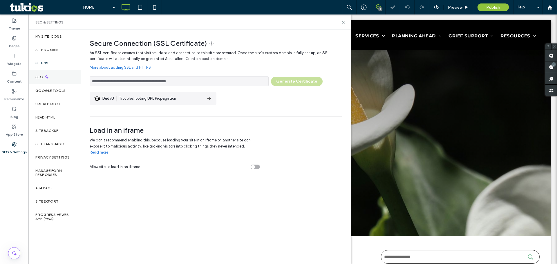
click at [43, 79] on div "SEO" at bounding box center [54, 77] width 52 height 14
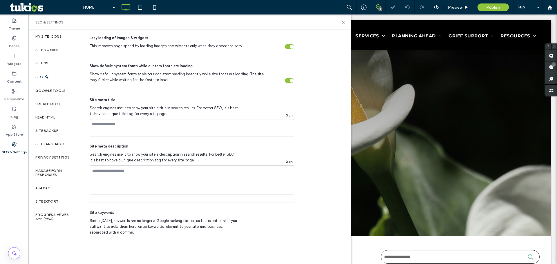
scroll to position [276, 0]
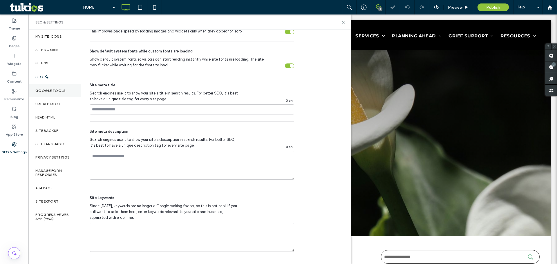
click at [57, 92] on label "Google Tools" at bounding box center [50, 91] width 30 height 4
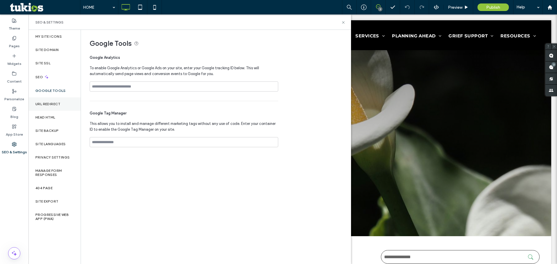
click at [50, 106] on label "URL Redirect" at bounding box center [47, 104] width 25 height 4
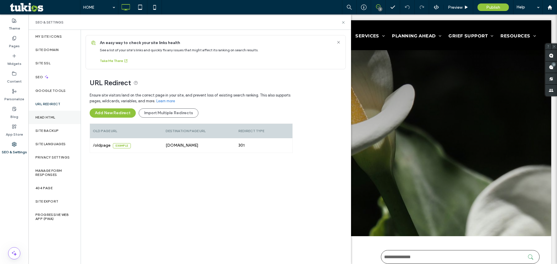
click at [43, 115] on div "Head HTML" at bounding box center [54, 117] width 52 height 13
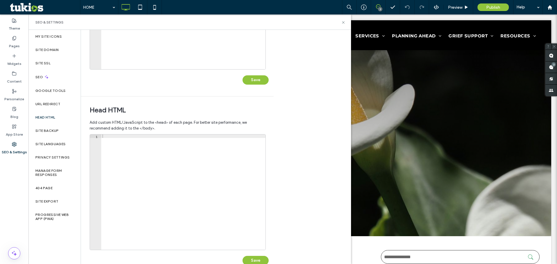
scroll to position [133, 0]
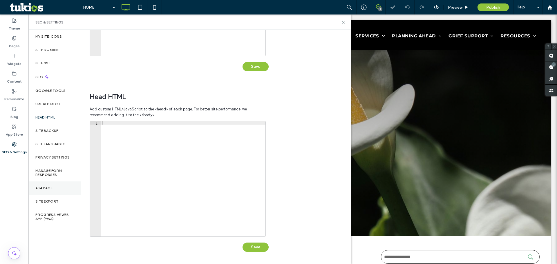
click at [46, 188] on label "404 Page" at bounding box center [43, 188] width 17 height 4
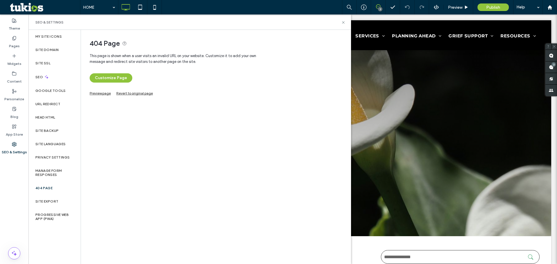
click at [97, 92] on link "Preview page" at bounding box center [100, 92] width 21 height 3
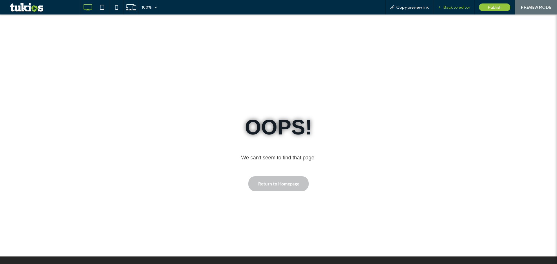
click at [218, 7] on span "Back to editor" at bounding box center [456, 7] width 27 height 5
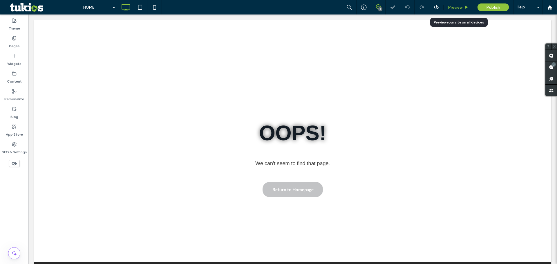
click at [218, 4] on div "Preview" at bounding box center [458, 7] width 30 height 14
click at [218, 6] on span "Preview" at bounding box center [455, 7] width 14 height 5
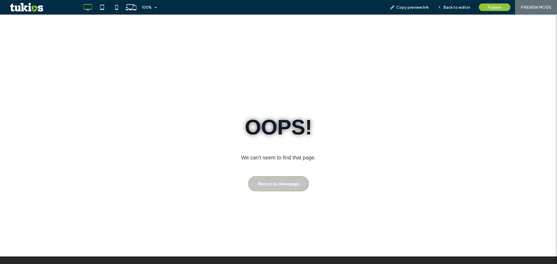
click at [218, 183] on span "Return to Homepage" at bounding box center [278, 183] width 41 height 11
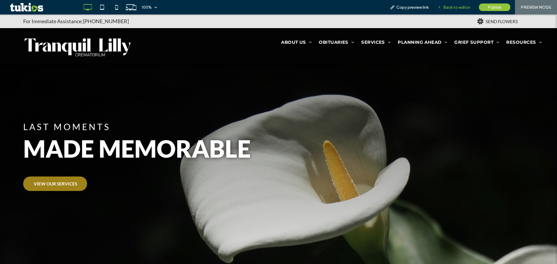
click at [218, 5] on span "Back to editor" at bounding box center [456, 7] width 27 height 5
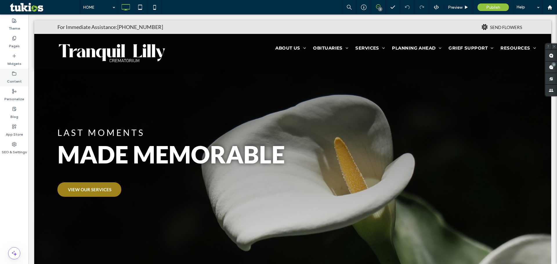
click at [19, 74] on div "Content" at bounding box center [14, 78] width 28 height 18
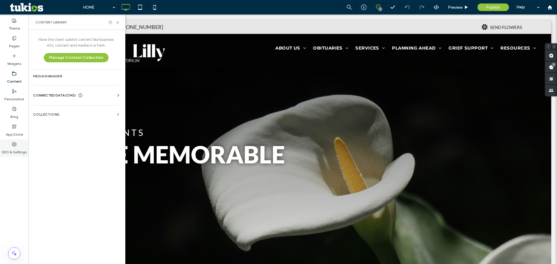
click at [14, 144] on icon at bounding box center [14, 144] width 5 height 5
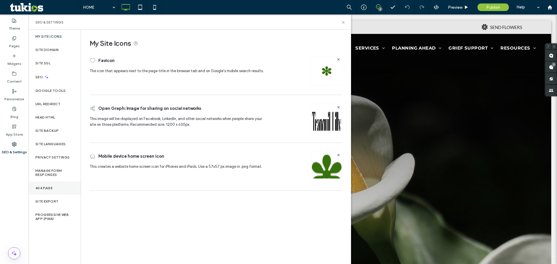
click at [46, 188] on label "404 Page" at bounding box center [43, 188] width 17 height 4
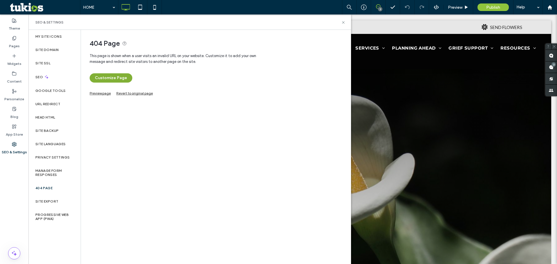
click at [115, 77] on button "Customize Page" at bounding box center [111, 77] width 43 height 9
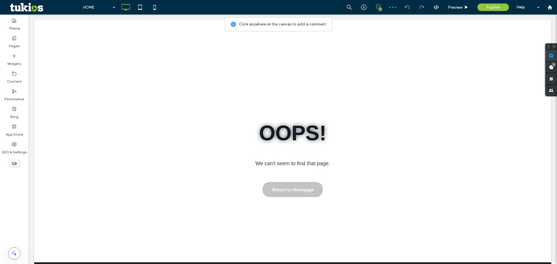
click at [218, 57] on use at bounding box center [551, 55] width 5 height 5
click at [218, 48] on div at bounding box center [292, 44] width 517 height 49
type textarea "**********"
click at [218, 204] on icon at bounding box center [351, 204] width 5 height 5
click at [218, 57] on use at bounding box center [551, 55] width 5 height 5
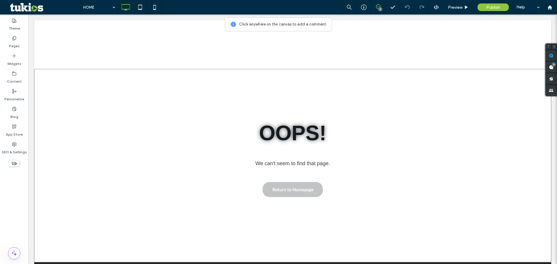
click at [218, 110] on div "Oops! Click To Paste We can't seem to find that page. Click To Paste Return to …" at bounding box center [292, 165] width 517 height 193
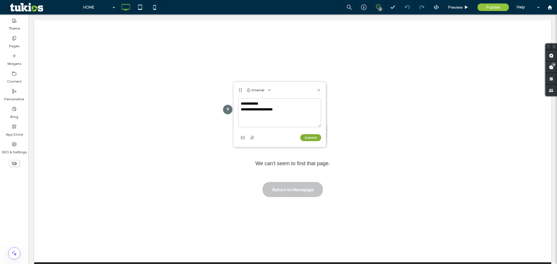
type textarea "**********"
click at [218, 135] on button "Submit" at bounding box center [310, 137] width 21 height 7
click at [218, 89] on use at bounding box center [318, 90] width 3 height 3
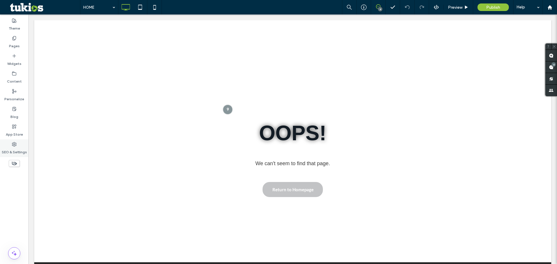
click at [17, 144] on div "SEO & Settings" at bounding box center [14, 148] width 28 height 18
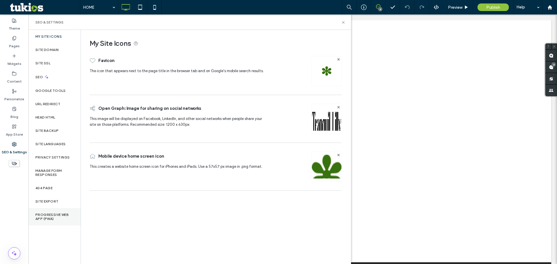
click at [43, 218] on label "Progressive Web App (PWA)" at bounding box center [54, 217] width 38 height 8
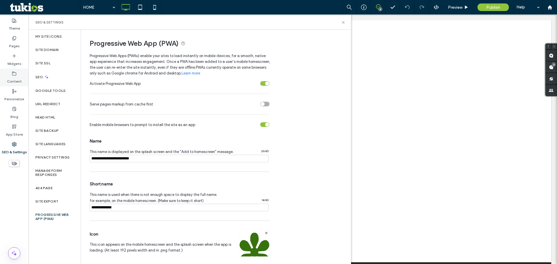
click at [16, 78] on label "Content" at bounding box center [14, 80] width 15 height 8
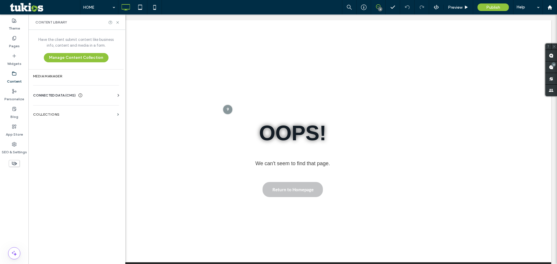
click at [52, 96] on span "CONNECTED DATA (CMS)" at bounding box center [54, 95] width 43 height 6
click at [60, 107] on section "Business Info" at bounding box center [77, 109] width 88 height 13
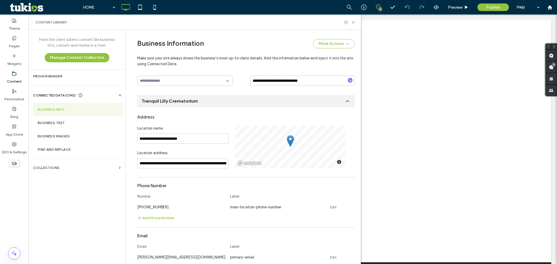
scroll to position [61, 0]
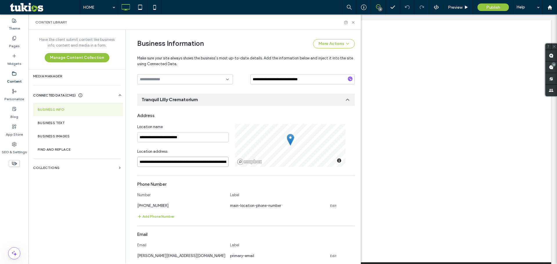
click at [164, 165] on input "**********" at bounding box center [182, 162] width 91 height 10
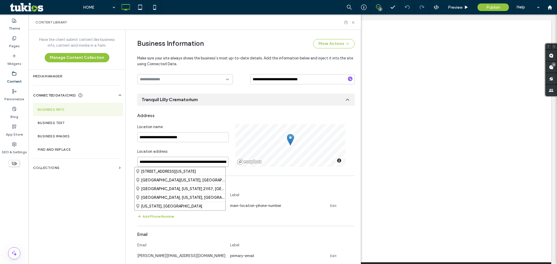
click at [172, 160] on input "**********" at bounding box center [182, 162] width 91 height 10
click at [218, 180] on div "Phone Number" at bounding box center [245, 184] width 217 height 11
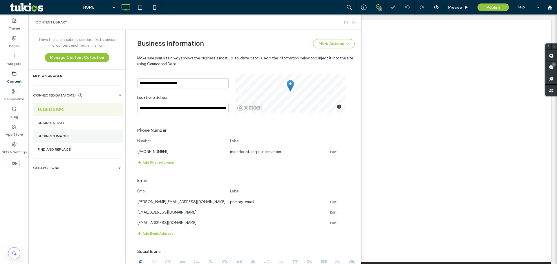
scroll to position [114, 0]
click at [67, 125] on section "Business Text" at bounding box center [78, 122] width 90 height 13
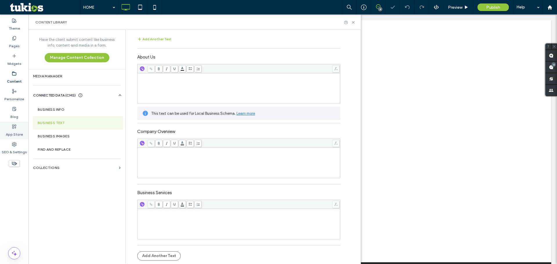
scroll to position [0, 0]
click at [61, 133] on section "Business Images" at bounding box center [78, 136] width 90 height 13
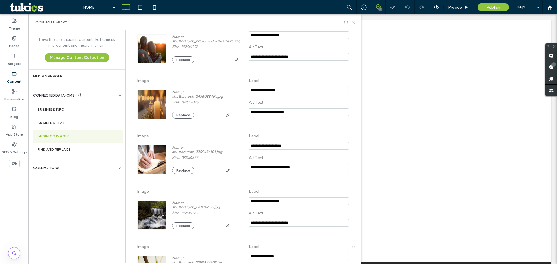
scroll to position [182, 0]
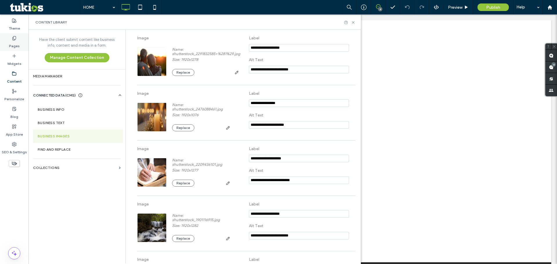
click at [10, 42] on label "Pages" at bounding box center [14, 45] width 11 height 8
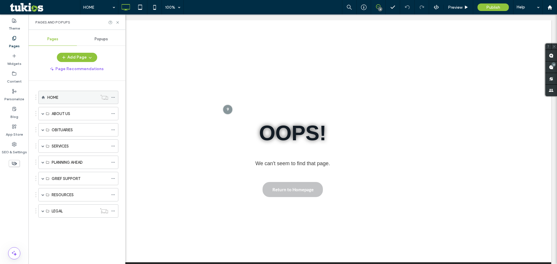
click at [59, 97] on div "HOME" at bounding box center [72, 98] width 50 height 6
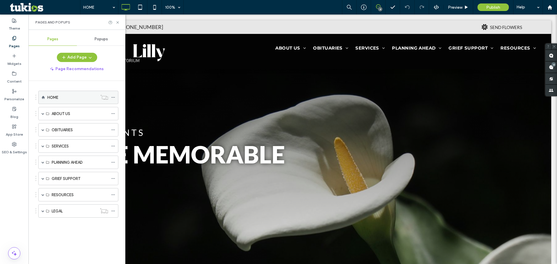
click at [114, 98] on icon at bounding box center [113, 97] width 4 height 4
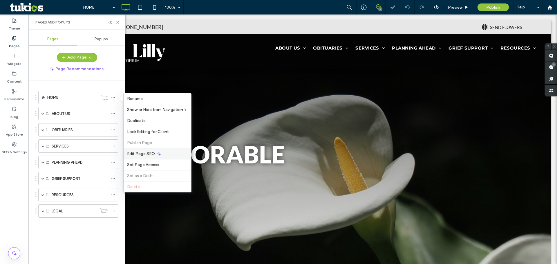
click at [143, 153] on span "Edit Page SEO" at bounding box center [141, 153] width 28 height 5
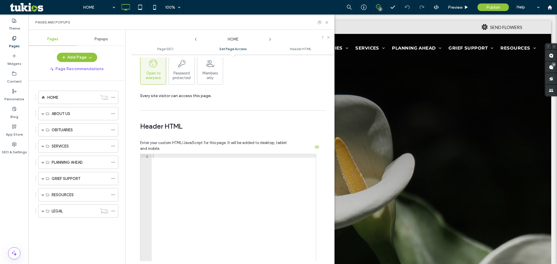
scroll to position [492, 0]
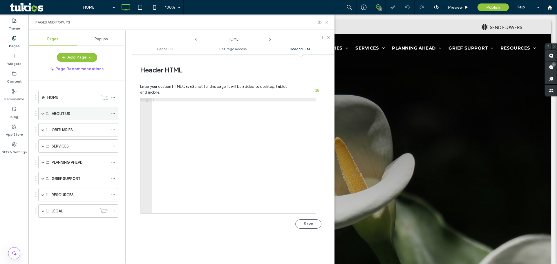
click at [43, 110] on span at bounding box center [42, 113] width 3 height 13
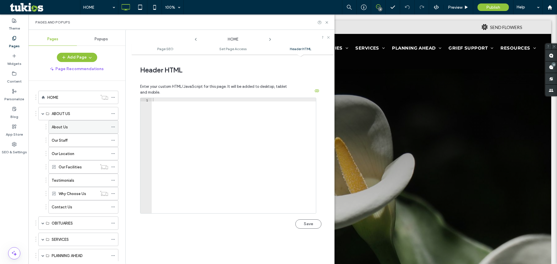
click at [73, 127] on div "About Us" at bounding box center [80, 127] width 57 height 6
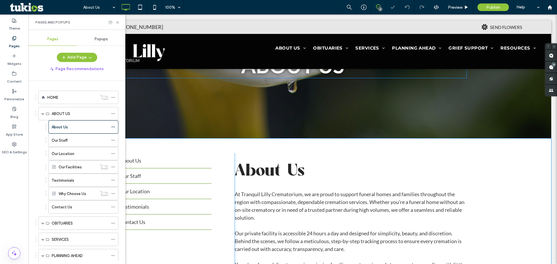
scroll to position [145, 0]
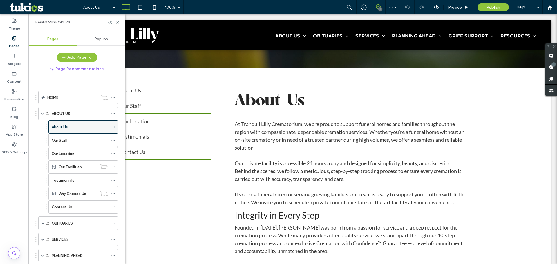
click at [113, 127] on use at bounding box center [112, 127] width 3 height 1
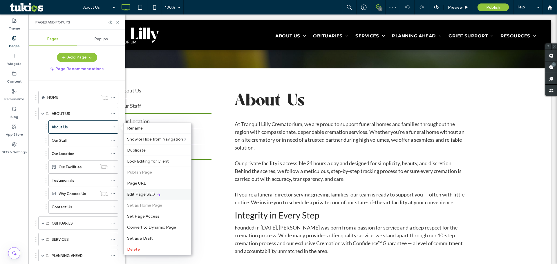
click at [144, 192] on span "Edit Page SEO" at bounding box center [141, 194] width 28 height 5
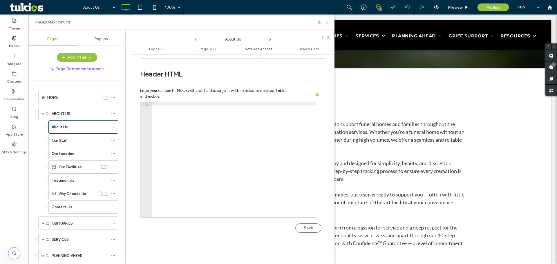
scroll to position [535, 0]
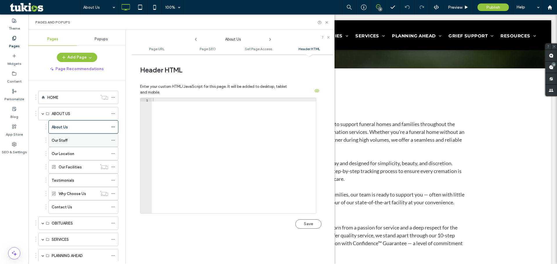
click at [114, 139] on icon at bounding box center [113, 140] width 4 height 4
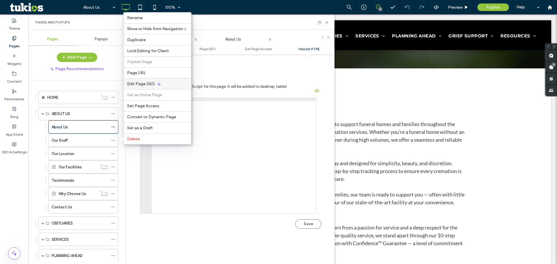
click at [141, 85] on span "Edit Page SEO" at bounding box center [141, 83] width 28 height 5
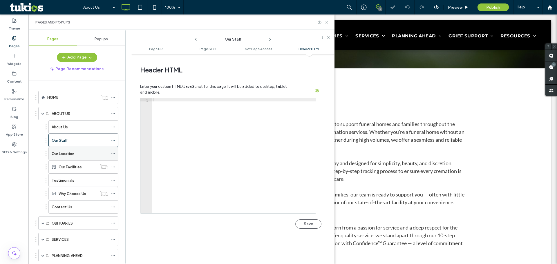
click at [112, 155] on icon at bounding box center [113, 154] width 4 height 4
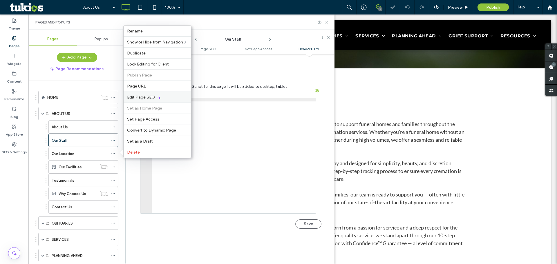
click at [141, 96] on span "Edit Page SEO" at bounding box center [141, 97] width 28 height 5
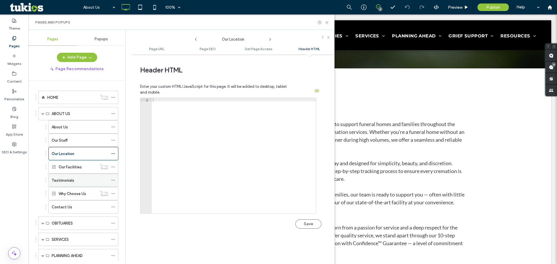
click at [113, 178] on icon at bounding box center [113, 180] width 4 height 4
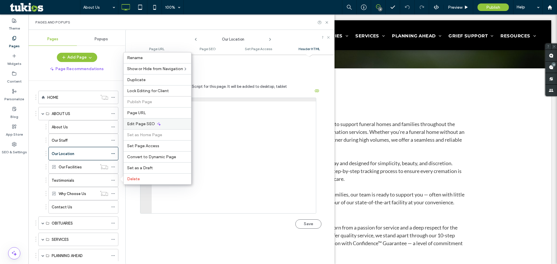
click at [144, 125] on span "Edit Page SEO" at bounding box center [141, 123] width 28 height 5
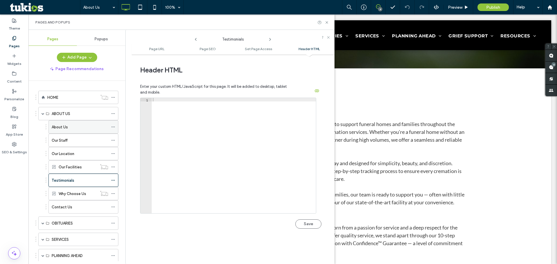
click at [64, 128] on label "About Us" at bounding box center [60, 127] width 16 height 10
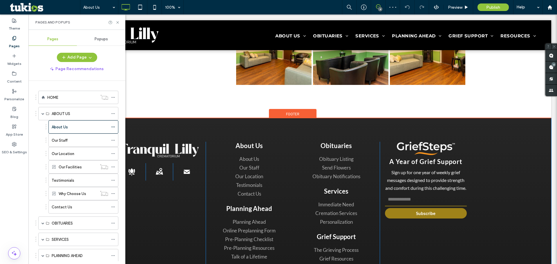
scroll to position [493, 0]
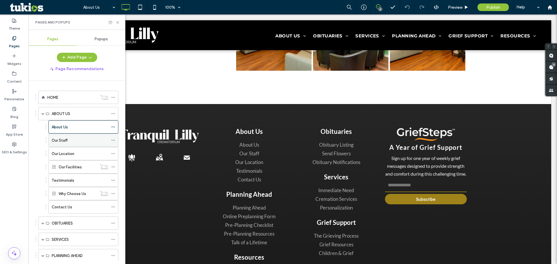
click at [57, 141] on label "Our Staff" at bounding box center [60, 140] width 16 height 10
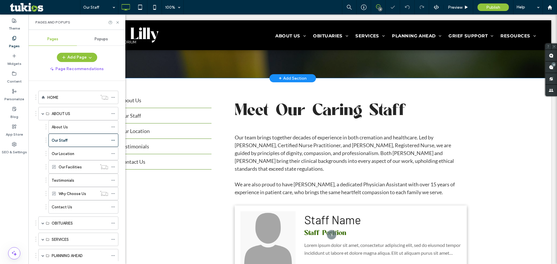
scroll to position [174, 0]
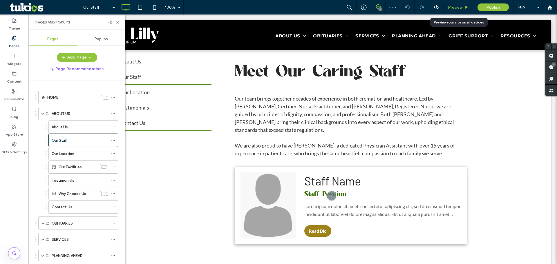
click at [218, 9] on span "Preview" at bounding box center [455, 7] width 14 height 5
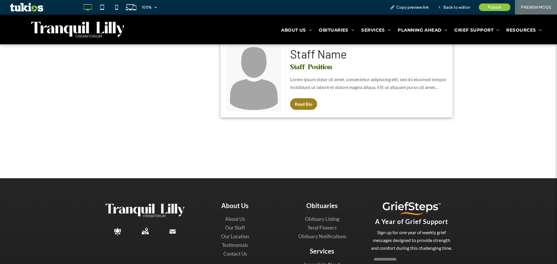
scroll to position [290, 0]
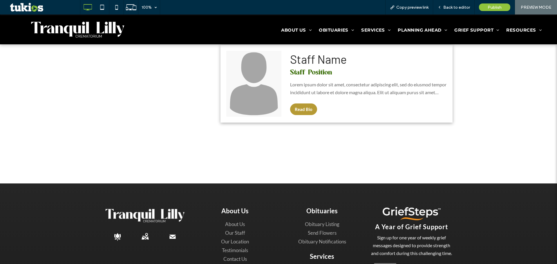
click at [218, 104] on button "Read Bio" at bounding box center [303, 110] width 27 height 12
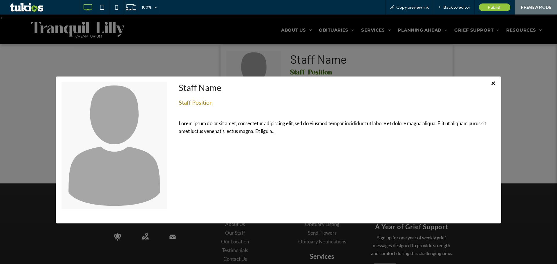
click at [218, 84] on span "×" at bounding box center [493, 83] width 5 height 10
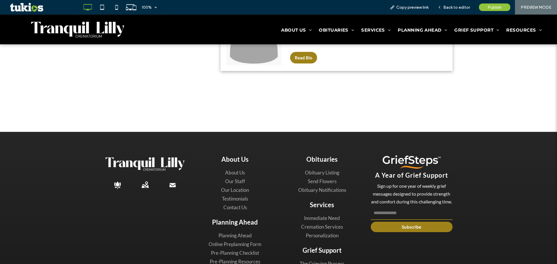
scroll to position [435, 0]
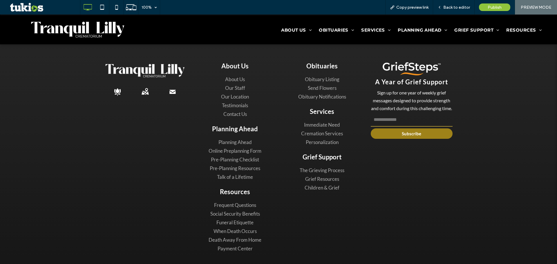
click at [218, 120] on input "email" at bounding box center [412, 120] width 82 height 14
type input "**********"
click at [218, 135] on button "Subscribe" at bounding box center [412, 133] width 82 height 10
click at [117, 86] on icon "flower icon .st0-1601524676-1373735058{display:none;} .st1-1601524676-137373505…" at bounding box center [118, 92] width 12 height 12
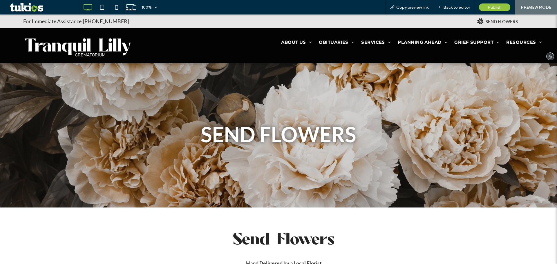
click at [74, 47] on img at bounding box center [77, 47] width 109 height 23
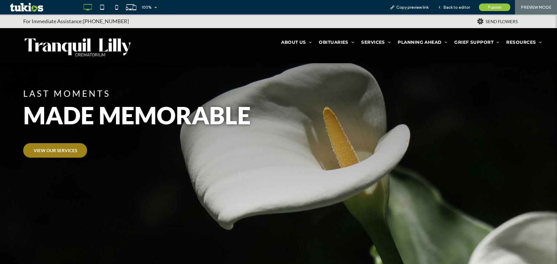
scroll to position [29, 0]
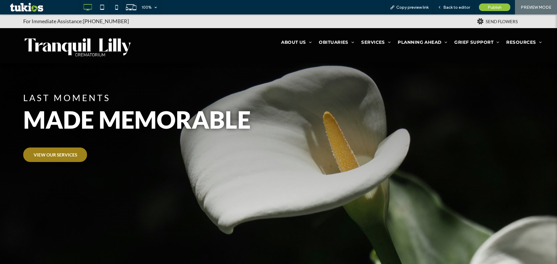
click at [59, 159] on div "LAST MOMENTS MADE MEMORABLE VIEW OUR SERVICES Click To Paste" at bounding box center [278, 128] width 510 height 74
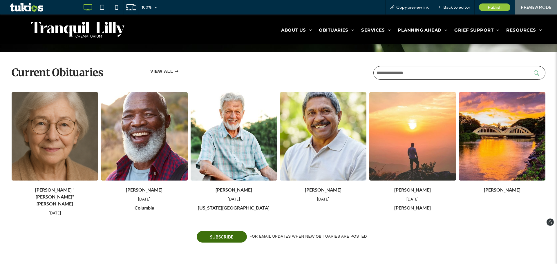
scroll to position [261, 0]
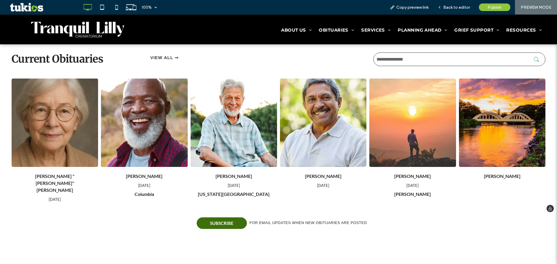
click at [218, 57] on input "text" at bounding box center [459, 59] width 172 height 14
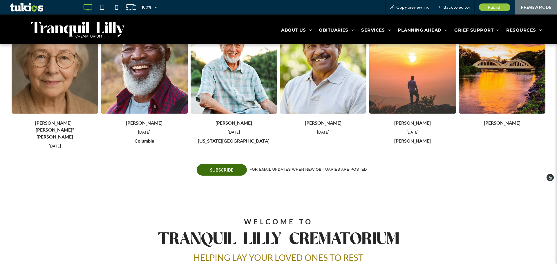
scroll to position [319, 0]
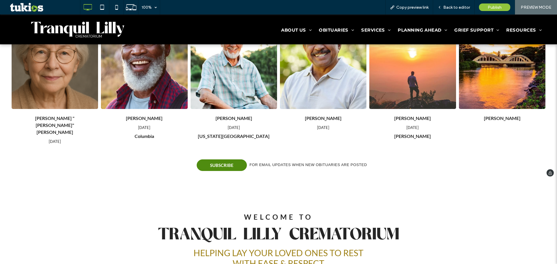
type input "**********"
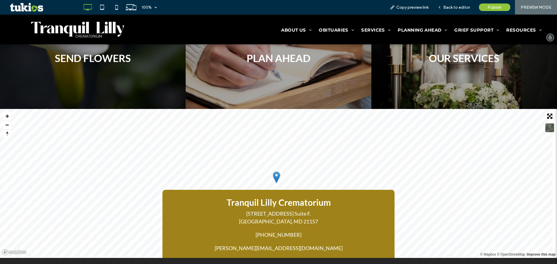
scroll to position [609, 0]
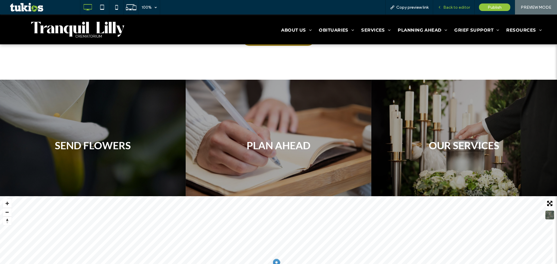
click at [218, 6] on span "Back to editor" at bounding box center [456, 7] width 27 height 5
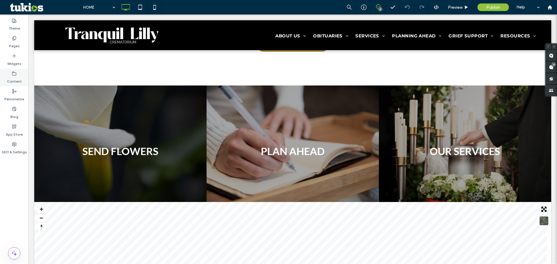
click at [13, 78] on label "Content" at bounding box center [14, 80] width 15 height 8
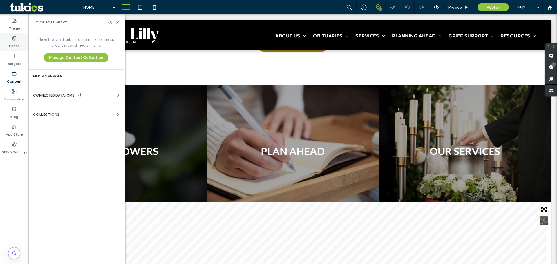
click at [10, 41] on label "Pages" at bounding box center [14, 45] width 11 height 8
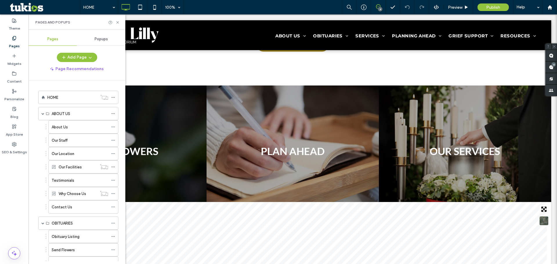
click at [102, 38] on span "Popups" at bounding box center [101, 39] width 13 height 5
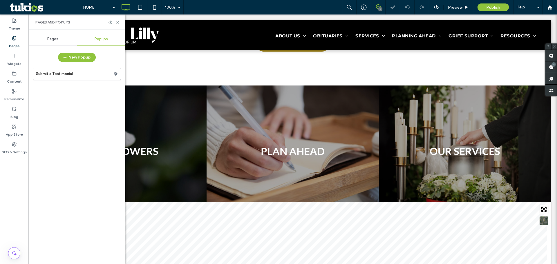
click at [57, 73] on label "Submit a Testimonial" at bounding box center [75, 74] width 78 height 12
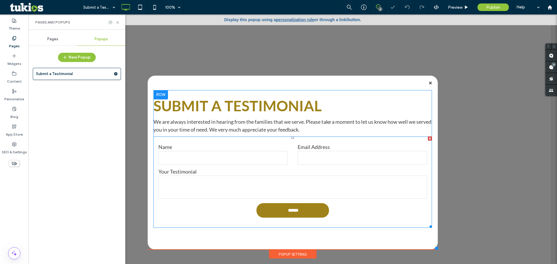
click at [218, 145] on label "Name" at bounding box center [222, 147] width 129 height 6
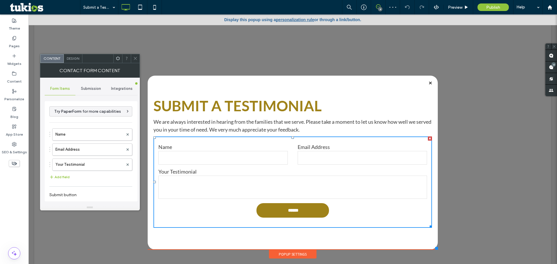
click at [83, 86] on span "Submission" at bounding box center [91, 88] width 20 height 5
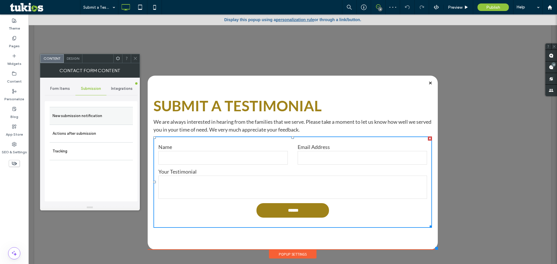
click at [76, 114] on label "New submission notification" at bounding box center [90, 116] width 77 height 12
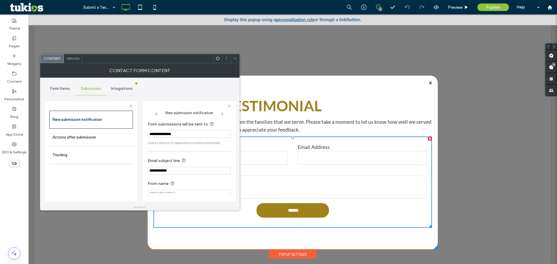
drag, startPoint x: 185, startPoint y: 173, endPoint x: 106, endPoint y: 168, distance: 79.0
click at [106, 168] on div "**********" at bounding box center [91, 151] width 93 height 108
click at [70, 134] on label "Actions after submission" at bounding box center [90, 138] width 77 height 12
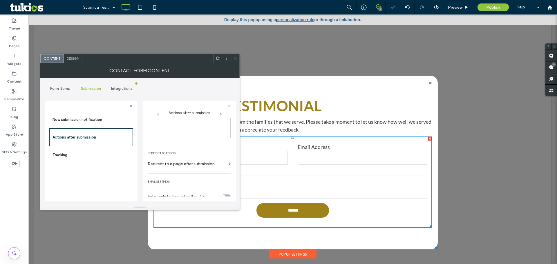
scroll to position [100, 0]
click at [218, 190] on div "toggle" at bounding box center [224, 191] width 4 height 4
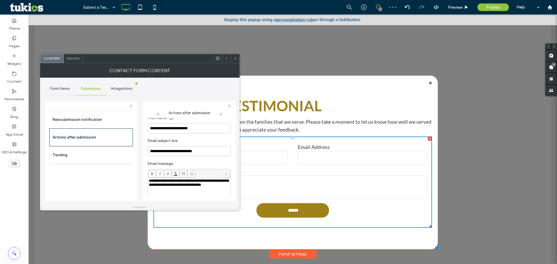
scroll to position [187, 0]
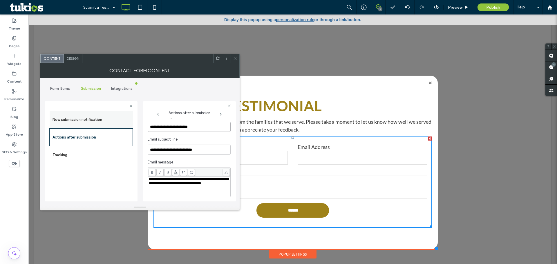
drag, startPoint x: 216, startPoint y: 126, endPoint x: 63, endPoint y: 124, distance: 153.7
click at [63, 124] on div "**********" at bounding box center [91, 151] width 93 height 108
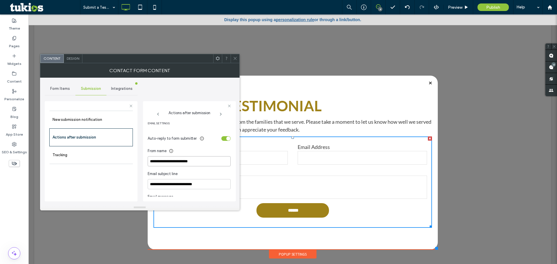
scroll to position [129, 0]
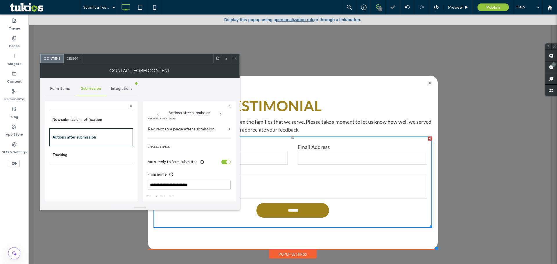
click at [218, 161] on div "toggle" at bounding box center [228, 162] width 4 height 4
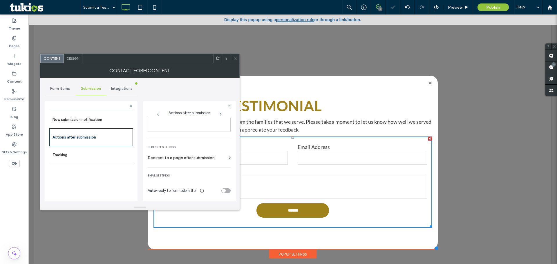
scroll to position [100, 0]
click at [79, 121] on label "New submission notification" at bounding box center [90, 120] width 77 height 12
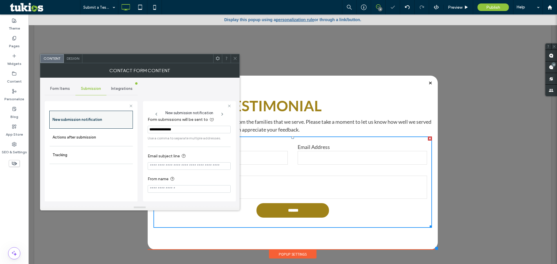
scroll to position [6, 0]
click at [218, 58] on icon at bounding box center [235, 58] width 4 height 4
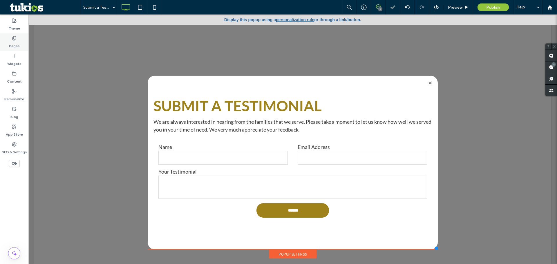
click at [17, 46] on label "Pages" at bounding box center [14, 45] width 11 height 8
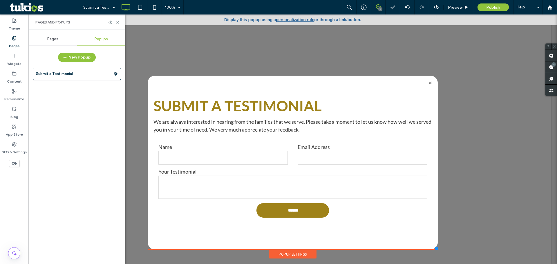
click at [62, 37] on div "Pages" at bounding box center [52, 39] width 48 height 13
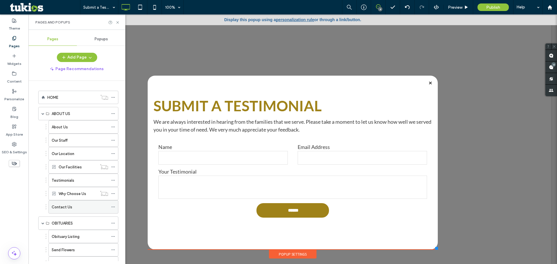
click at [64, 206] on label "Contact Us" at bounding box center [62, 207] width 21 height 10
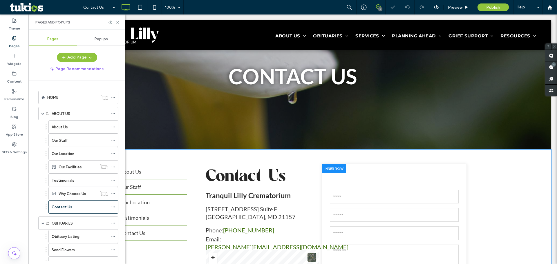
scroll to position [87, 0]
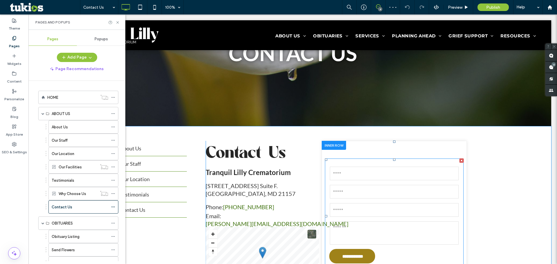
click at [218, 164] on form "**********" at bounding box center [394, 216] width 139 height 115
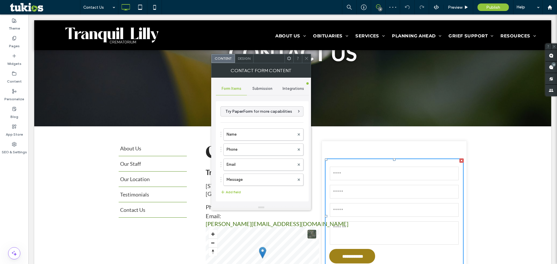
click at [218, 90] on span "Submission" at bounding box center [262, 88] width 20 height 5
click at [218, 113] on label "New submission notification" at bounding box center [262, 116] width 77 height 12
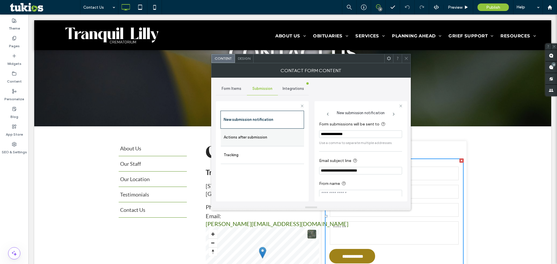
click at [218, 133] on label "Actions after submission" at bounding box center [262, 138] width 77 height 12
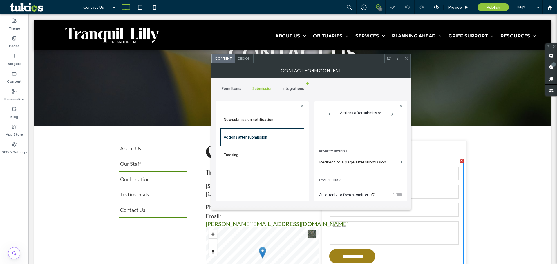
scroll to position [100, 0]
click at [218, 190] on div "toggle" at bounding box center [395, 191] width 4 height 4
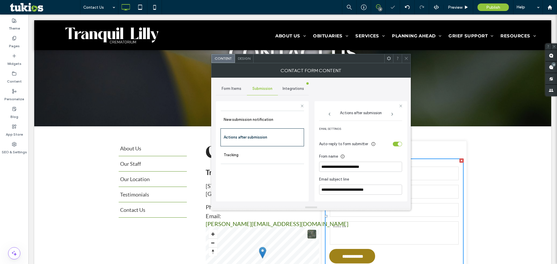
scroll to position [158, 0]
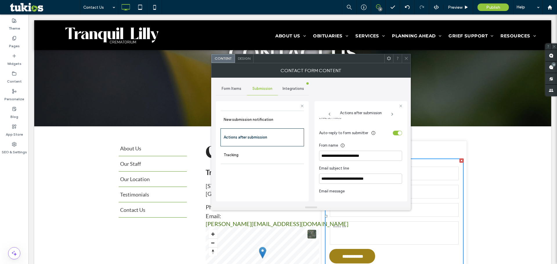
click at [218, 132] on div "toggle" at bounding box center [397, 133] width 9 height 5
click at [218, 59] on icon at bounding box center [406, 58] width 4 height 4
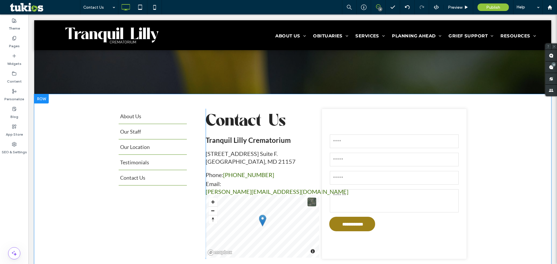
scroll to position [116, 0]
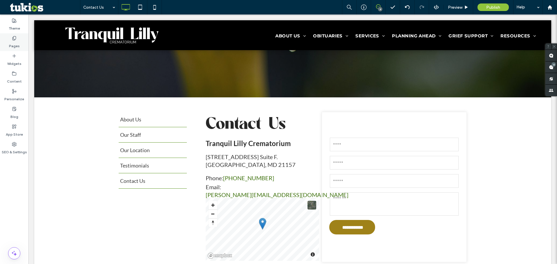
click at [13, 42] on label "Pages" at bounding box center [14, 45] width 11 height 8
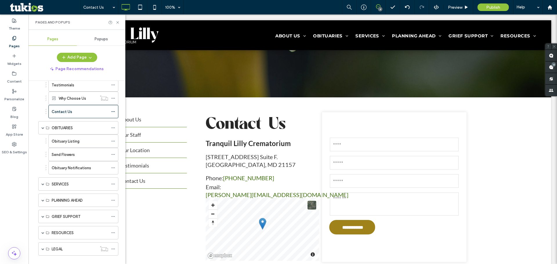
scroll to position [104, 0]
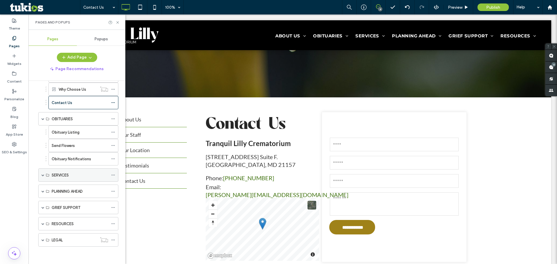
click at [44, 174] on div "SERVICES" at bounding box center [78, 174] width 80 height 13
click at [44, 175] on span at bounding box center [42, 175] width 3 height 3
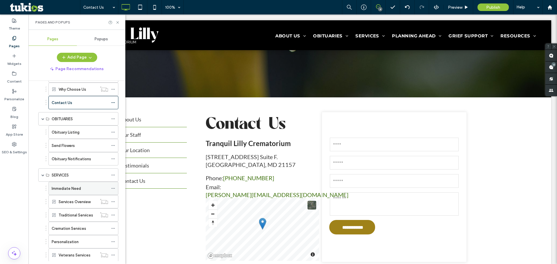
click at [61, 188] on label "Immediate Need" at bounding box center [66, 189] width 29 height 10
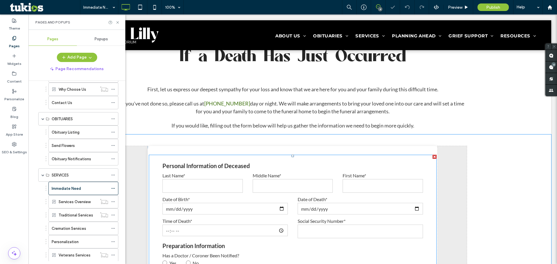
scroll to position [203, 0]
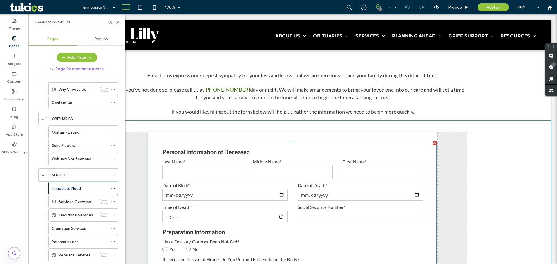
click at [218, 152] on p "Personal Information of Deceased" at bounding box center [292, 152] width 260 height 8
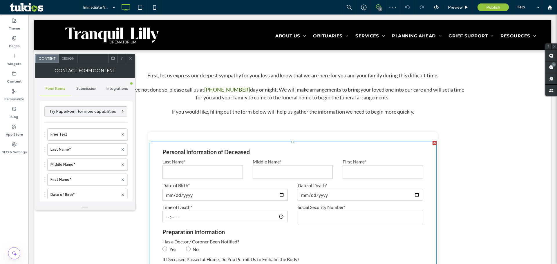
click at [87, 89] on span "Submission" at bounding box center [86, 88] width 20 height 5
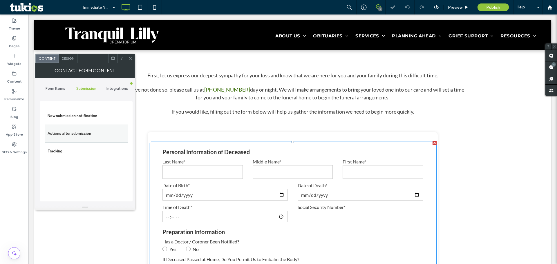
click at [66, 125] on div "Actions after submission" at bounding box center [86, 134] width 83 height 18
click at [68, 117] on label "New submission notification" at bounding box center [86, 116] width 77 height 12
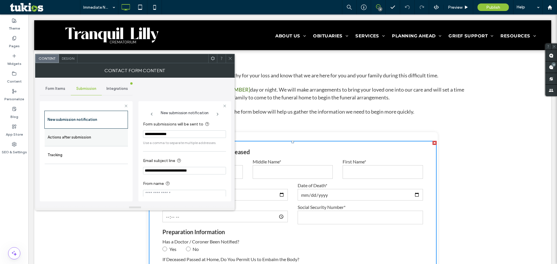
click at [90, 135] on label "Actions after submission" at bounding box center [86, 138] width 77 height 12
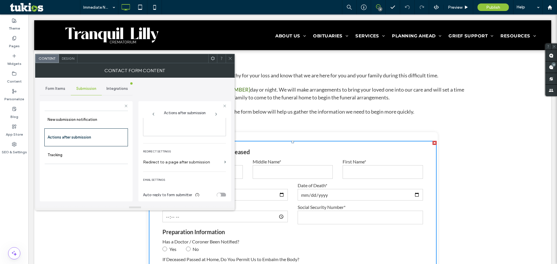
scroll to position [100, 0]
click at [217, 192] on div "toggle" at bounding box center [219, 191] width 4 height 4
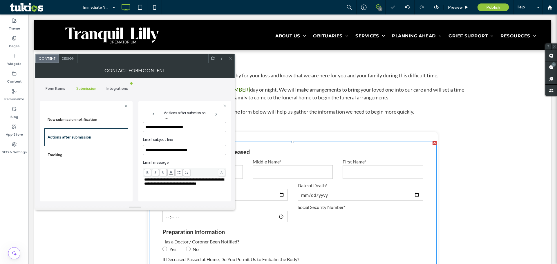
scroll to position [187, 0]
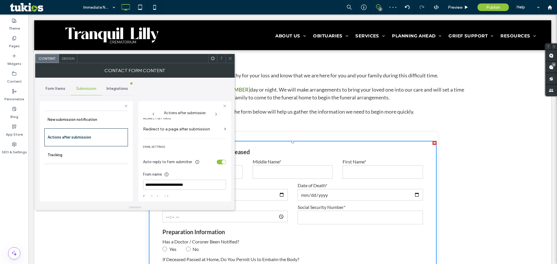
click at [218, 161] on div "toggle" at bounding box center [224, 162] width 4 height 4
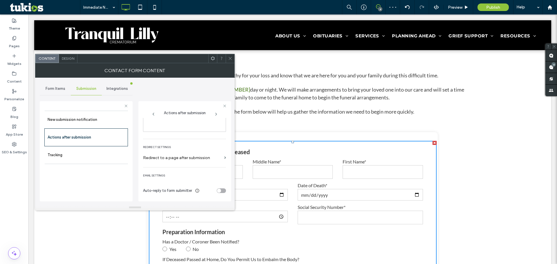
click at [218, 61] on div at bounding box center [230, 58] width 9 height 9
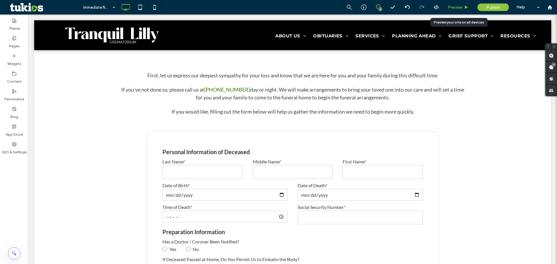
click at [218, 8] on span "Preview" at bounding box center [455, 7] width 14 height 5
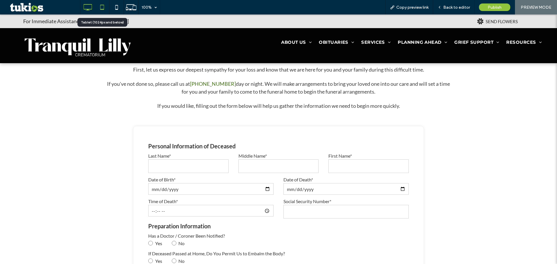
click at [102, 6] on icon at bounding box center [102, 7] width 12 height 12
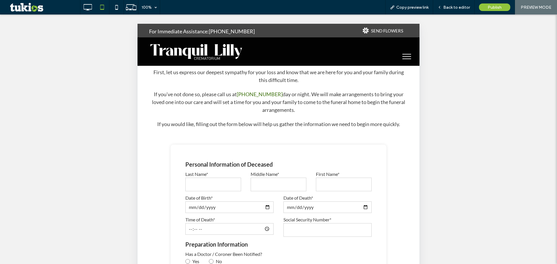
click at [208, 189] on input "text" at bounding box center [212, 185] width 55 height 14
type input "***"
click at [218, 186] on input "text" at bounding box center [278, 185] width 55 height 14
type input "***"
click at [218, 184] on input "text" at bounding box center [343, 185] width 55 height 14
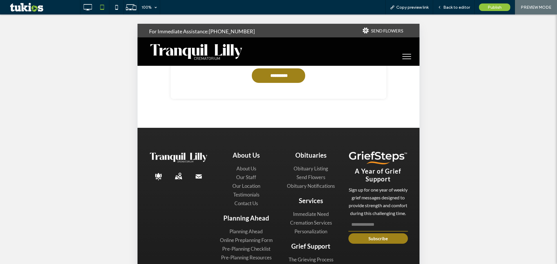
scroll to position [756, 0]
type input "****"
click at [218, 231] on input "email" at bounding box center [377, 225] width 59 height 14
type input "*****"
click at [218, 244] on button "Subscribe" at bounding box center [377, 238] width 59 height 10
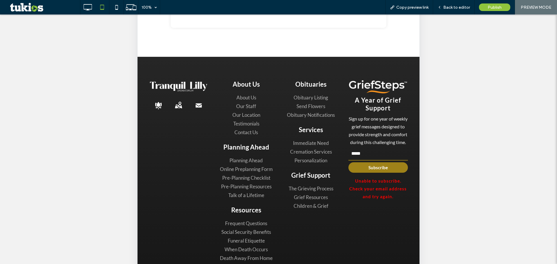
scroll to position [87, 0]
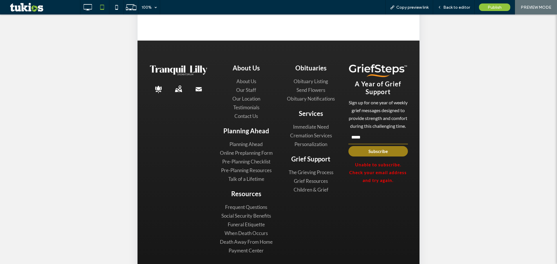
click at [174, 67] on img at bounding box center [178, 70] width 59 height 12
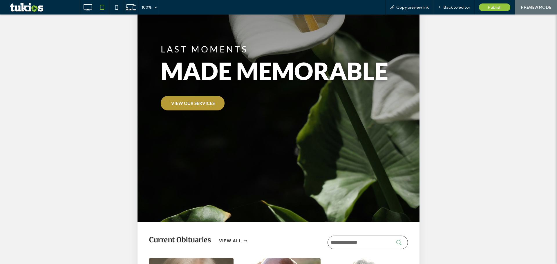
click at [182, 108] on span "VIEW OUR SERVICES" at bounding box center [192, 103] width 43 height 11
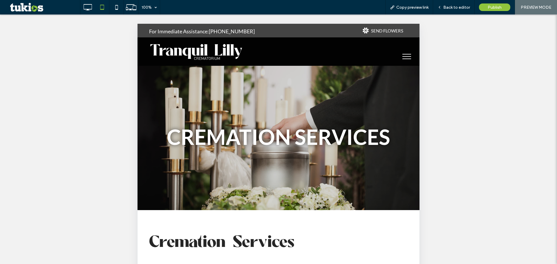
click at [204, 55] on img at bounding box center [196, 52] width 94 height 20
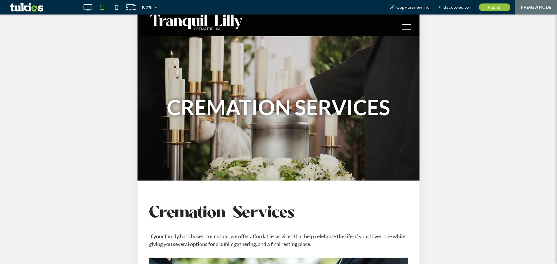
scroll to position [29, 0]
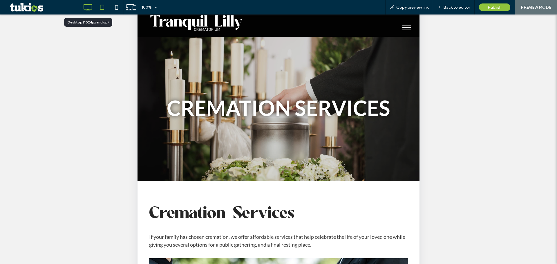
click at [91, 4] on icon at bounding box center [88, 7] width 12 height 12
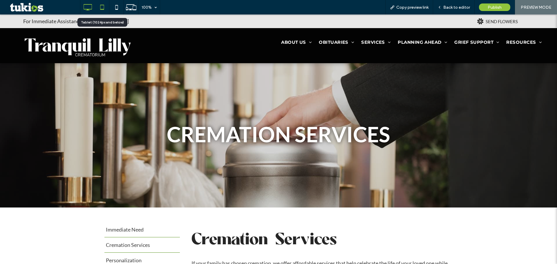
click at [102, 4] on icon at bounding box center [102, 7] width 12 height 12
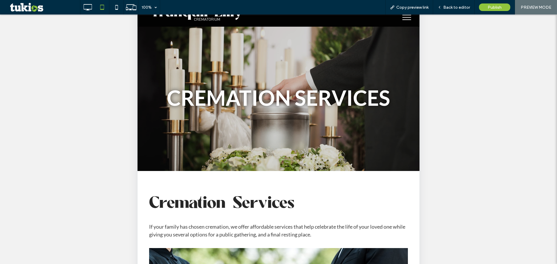
scroll to position [140, 0]
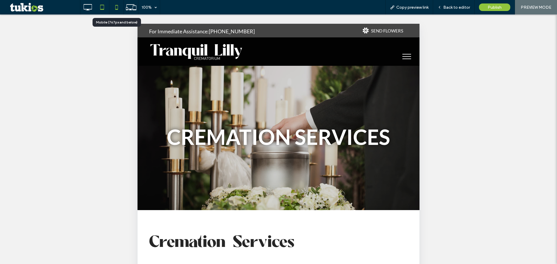
click at [115, 4] on icon at bounding box center [117, 7] width 12 height 12
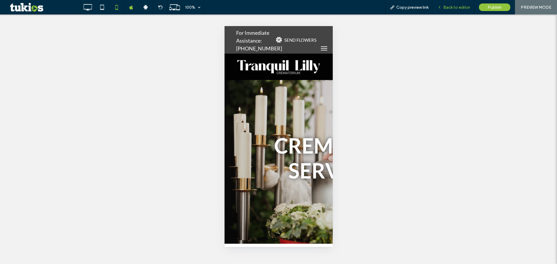
click at [460, 7] on span "Back to editor" at bounding box center [456, 7] width 27 height 5
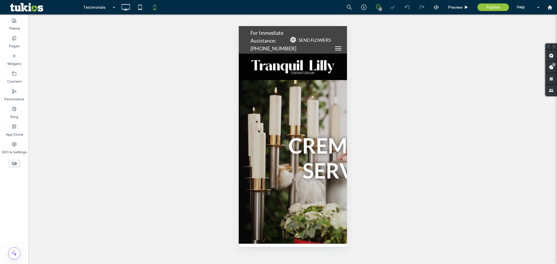
click at [377, 6] on icon at bounding box center [378, 6] width 5 height 5
click at [379, 7] on div "4" at bounding box center [380, 9] width 4 height 4
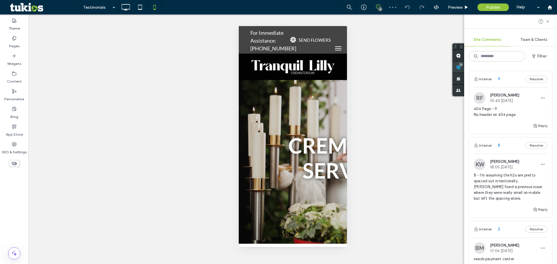
click at [464, 64] on span at bounding box center [458, 66] width 12 height 11
drag, startPoint x: 518, startPoint y: 114, endPoint x: 473, endPoint y: 110, distance: 46.0
click at [473, 110] on div "RF [PERSON_NAME] 10:40 [DATE] 404 Page - 9 No header on 404 page." at bounding box center [510, 107] width 83 height 30
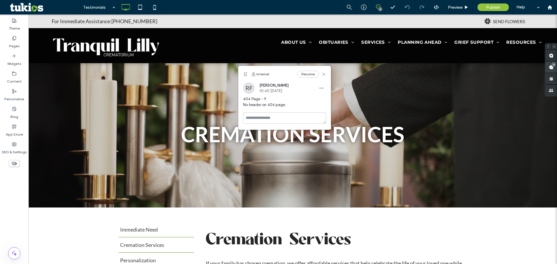
click at [549, 64] on span at bounding box center [551, 66] width 12 height 11
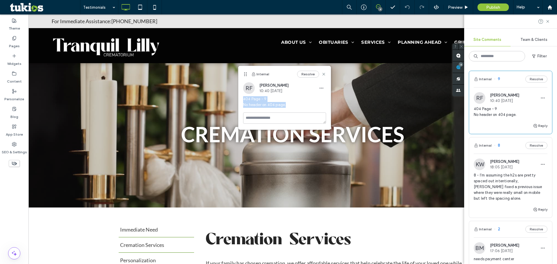
drag, startPoint x: 290, startPoint y: 105, endPoint x: 243, endPoint y: 98, distance: 47.4
click at [243, 98] on span "404 Page - 9 No header on 404 page." at bounding box center [284, 102] width 83 height 12
copy span "404 Page - 9 No header on 404 page."
click at [13, 143] on icon at bounding box center [14, 144] width 5 height 5
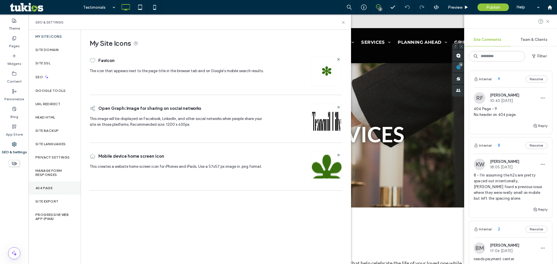
click at [46, 188] on label "404 Page" at bounding box center [43, 188] width 17 height 4
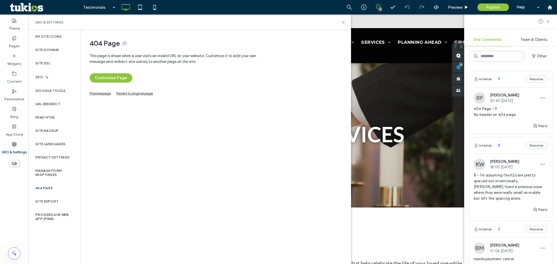
click at [105, 92] on link "Preview page" at bounding box center [100, 92] width 21 height 3
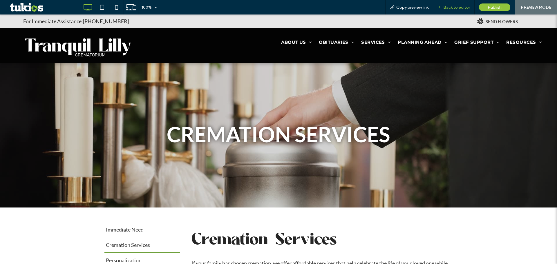
click at [452, 6] on span "Back to editor" at bounding box center [456, 7] width 27 height 5
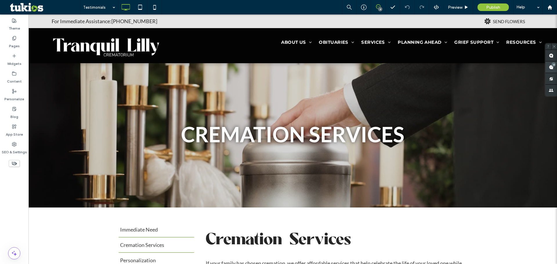
click at [551, 66] on use at bounding box center [551, 67] width 5 height 5
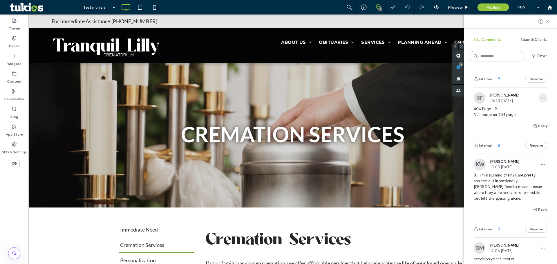
click at [538, 95] on span "button" at bounding box center [542, 97] width 9 height 9
click at [502, 126] on span "Delete" at bounding box center [501, 124] width 11 height 6
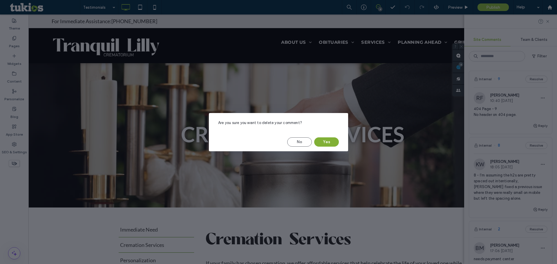
click at [324, 140] on button "Yes" at bounding box center [326, 141] width 25 height 9
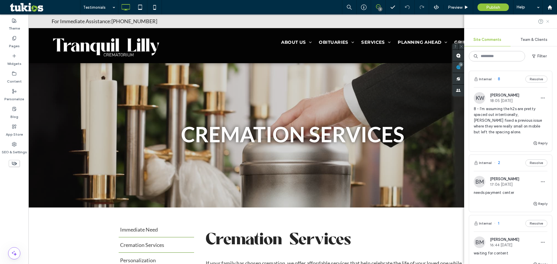
click at [548, 23] on icon at bounding box center [547, 21] width 5 height 5
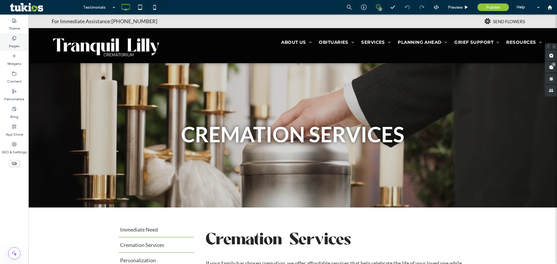
drag, startPoint x: 21, startPoint y: 43, endPoint x: 26, endPoint y: 43, distance: 4.6
click at [21, 43] on div "Pages" at bounding box center [14, 42] width 28 height 18
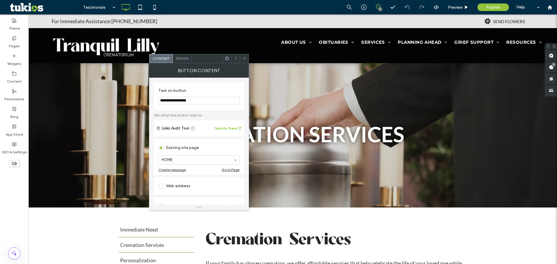
click at [245, 58] on icon at bounding box center [244, 58] width 4 height 4
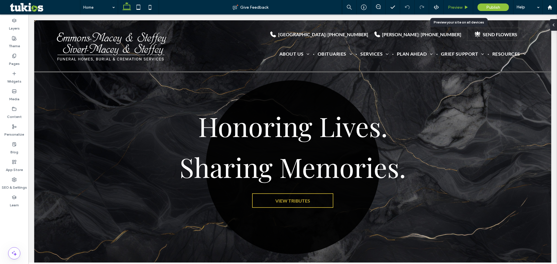
click at [463, 10] on div "Preview" at bounding box center [458, 7] width 30 height 14
click at [455, 4] on div "Preview" at bounding box center [458, 7] width 30 height 14
click at [454, 7] on span "Preview" at bounding box center [455, 7] width 14 height 5
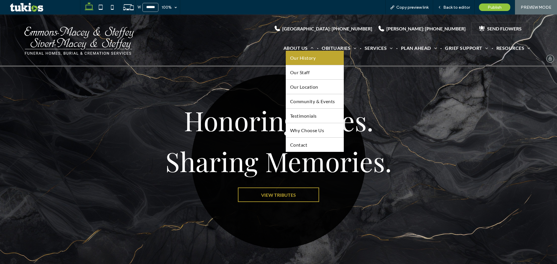
click at [303, 56] on span "Our History" at bounding box center [303, 58] width 26 height 6
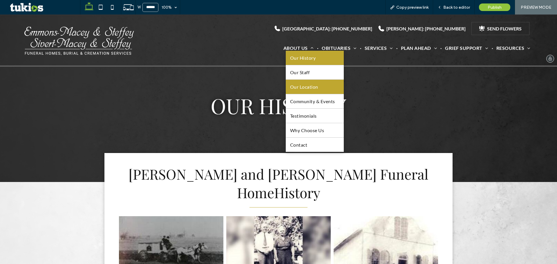
click at [298, 90] on link "Our Location" at bounding box center [315, 87] width 58 height 14
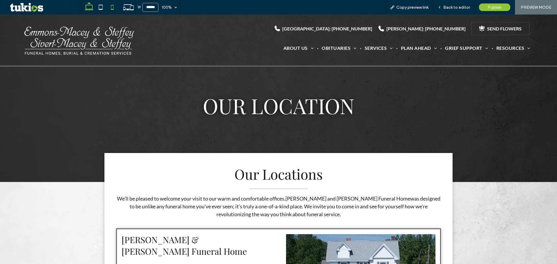
click at [114, 5] on icon at bounding box center [112, 7] width 12 height 12
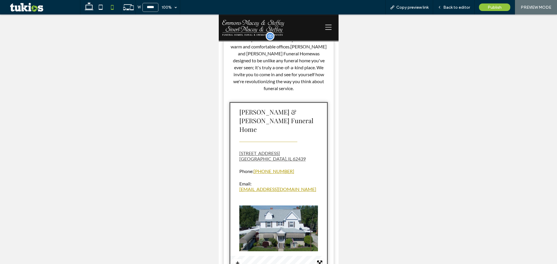
scroll to position [76, 0]
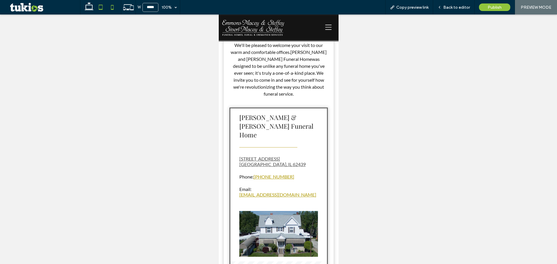
click at [99, 6] on use at bounding box center [101, 7] width 4 height 5
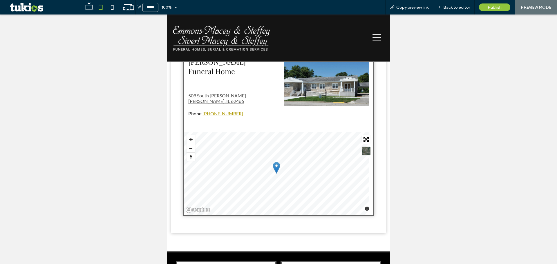
scroll to position [308, 0]
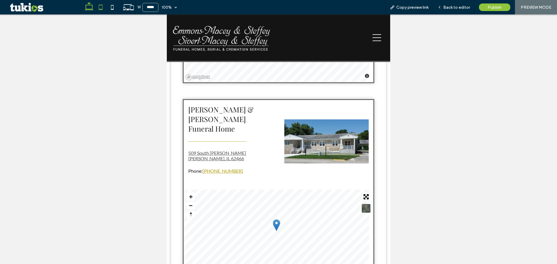
click at [88, 12] on icon at bounding box center [89, 7] width 12 height 12
type input "******"
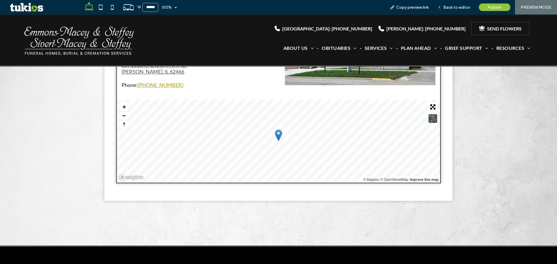
scroll to position [420, 0]
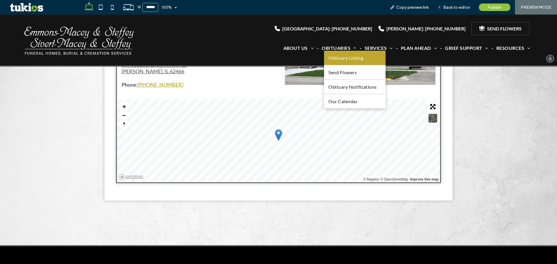
click at [341, 62] on link "Obituary Listing" at bounding box center [354, 58] width 61 height 14
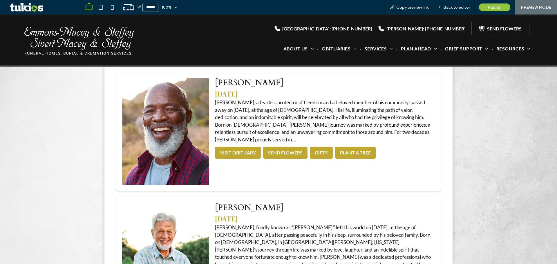
scroll to position [435, 0]
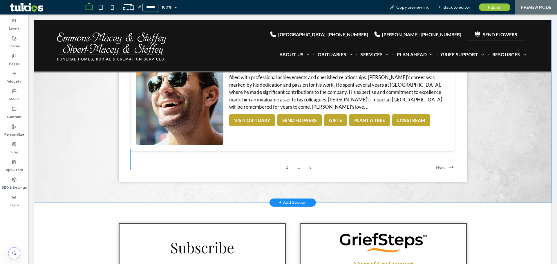
scroll to position [1508, 0]
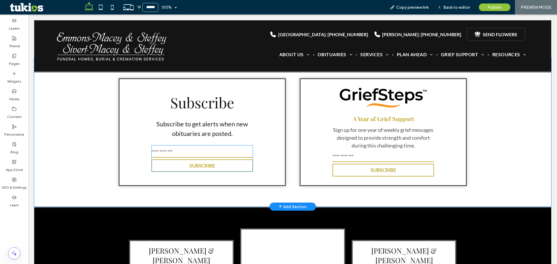
click at [164, 148] on input "email" at bounding box center [201, 152] width 101 height 12
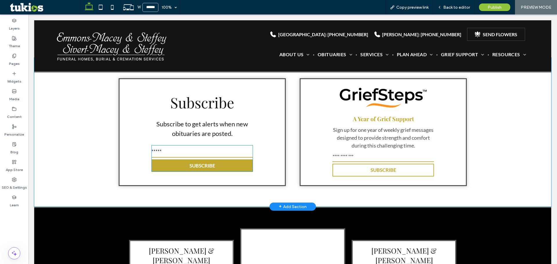
type input "*****"
click at [159, 162] on button "SUBSCRIBE" at bounding box center [201, 165] width 101 height 13
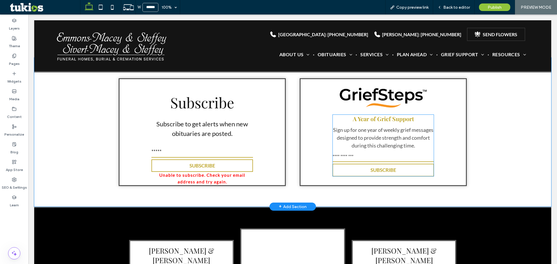
drag, startPoint x: 340, startPoint y: 154, endPoint x: 344, endPoint y: 159, distance: 6.6
click at [340, 154] on input "email" at bounding box center [382, 156] width 101 height 12
type input "*****"
click at [342, 171] on button "SUBSCRIBE" at bounding box center [382, 170] width 101 height 13
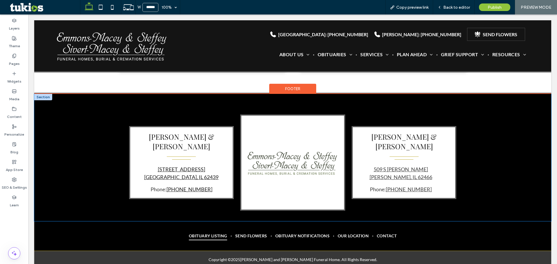
scroll to position [1636, 0]
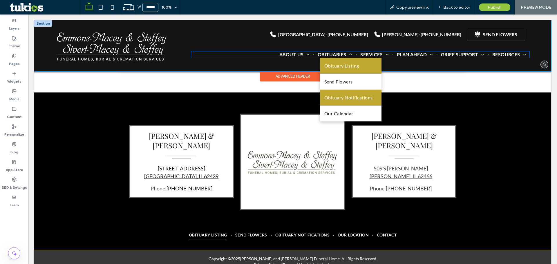
click at [335, 100] on span "Obituary Notifications" at bounding box center [348, 97] width 48 height 7
click at [342, 101] on span "Obituary Notifications" at bounding box center [348, 97] width 48 height 7
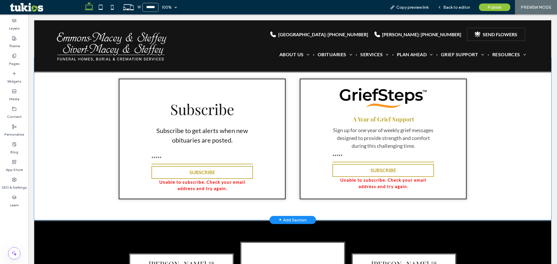
scroll to position [1433, 0]
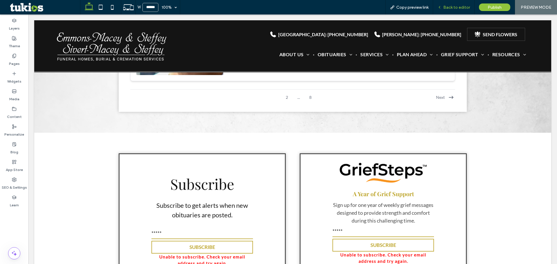
click at [452, 8] on span "Back to editor" at bounding box center [456, 7] width 27 height 5
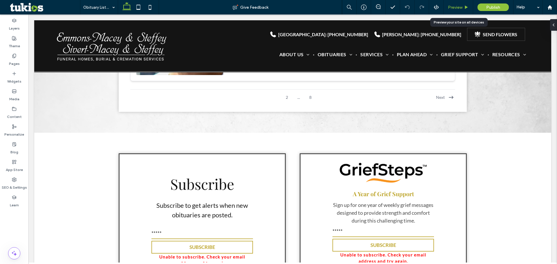
click at [452, 8] on span "Preview" at bounding box center [455, 7] width 14 height 5
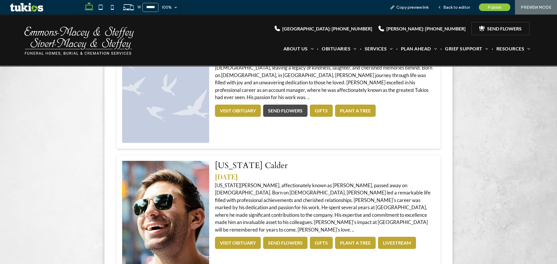
scroll to position [1225, 0]
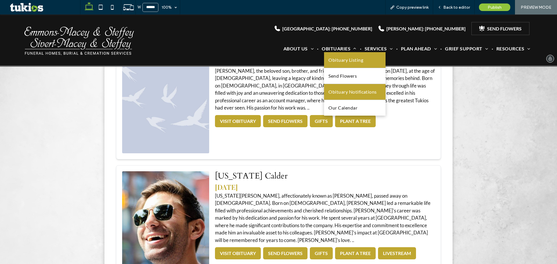
click at [335, 89] on span "Obituary Notifications" at bounding box center [352, 91] width 48 height 7
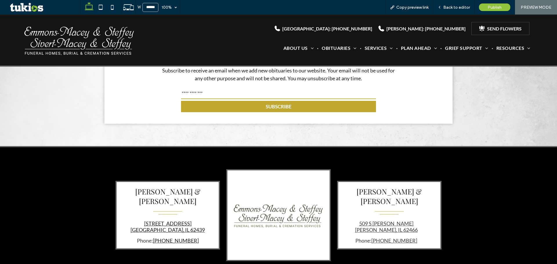
scroll to position [145, 0]
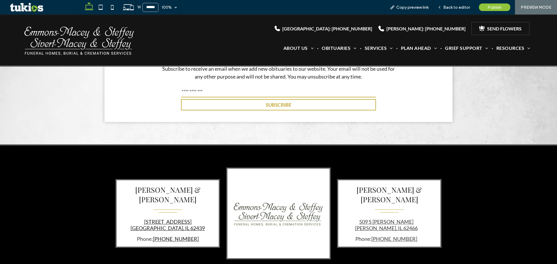
click at [204, 92] on input "email" at bounding box center [278, 92] width 195 height 12
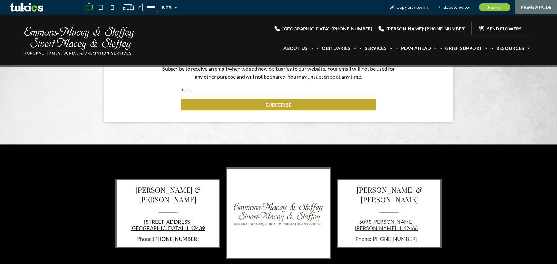
type input "*****"
click at [193, 104] on button "SUBSCRIBE" at bounding box center [278, 104] width 195 height 11
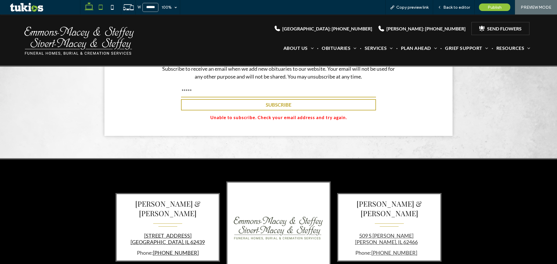
click at [101, 11] on icon at bounding box center [101, 7] width 12 height 12
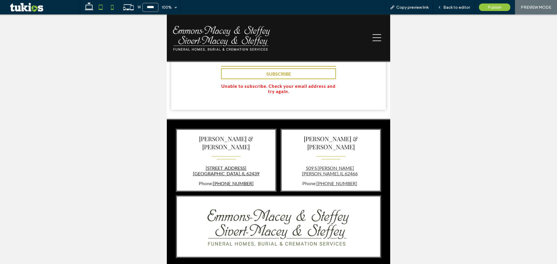
click at [109, 6] on icon at bounding box center [112, 7] width 12 height 12
type input "*****"
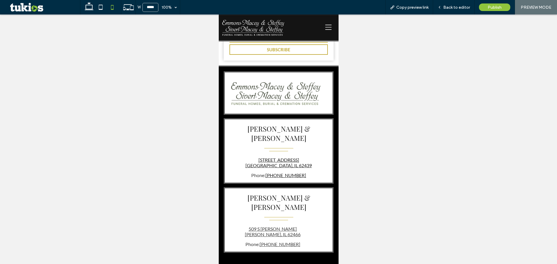
scroll to position [116, 0]
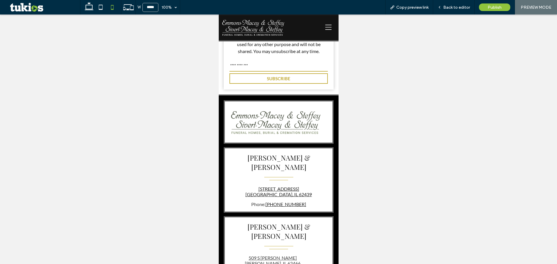
click at [256, 67] on input "email" at bounding box center [278, 66] width 99 height 12
type input "*****"
click at [246, 76] on button "SUBSCRIBE" at bounding box center [278, 78] width 99 height 10
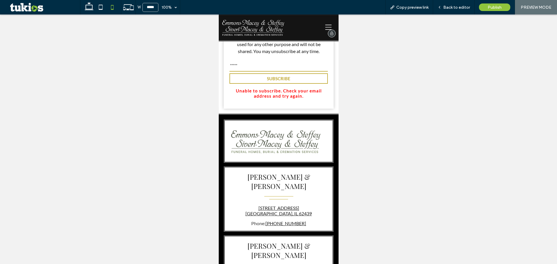
click at [325, 27] on icon at bounding box center [328, 27] width 6 height 5
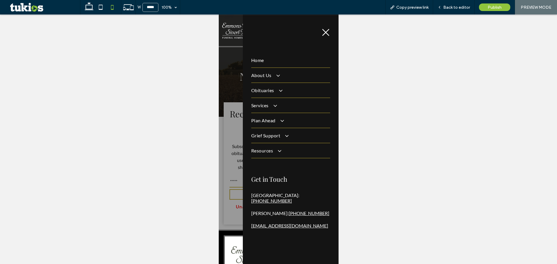
scroll to position [0, 0]
click at [271, 136] on span "Grief Support" at bounding box center [269, 136] width 37 height 6
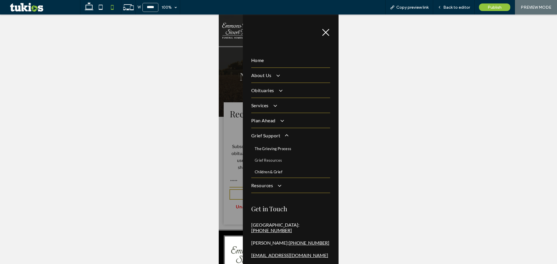
click at [269, 159] on span "Grief Resources" at bounding box center [268, 160] width 28 height 5
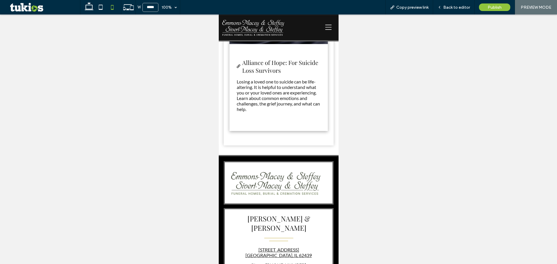
scroll to position [1421, 0]
